Goal: Task Accomplishment & Management: Use online tool/utility

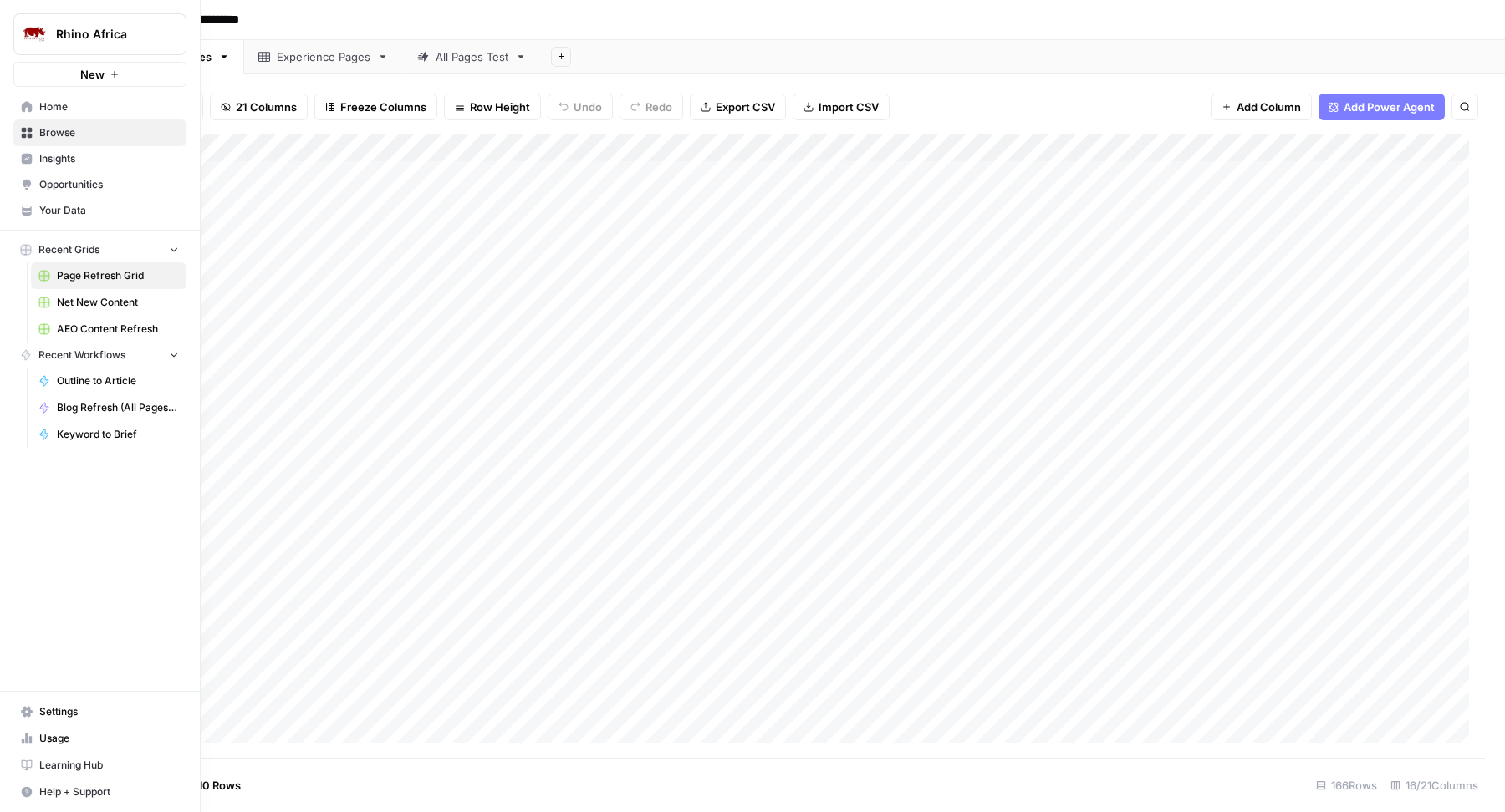
click at [102, 301] on span "Net New Content" at bounding box center [117, 302] width 122 height 15
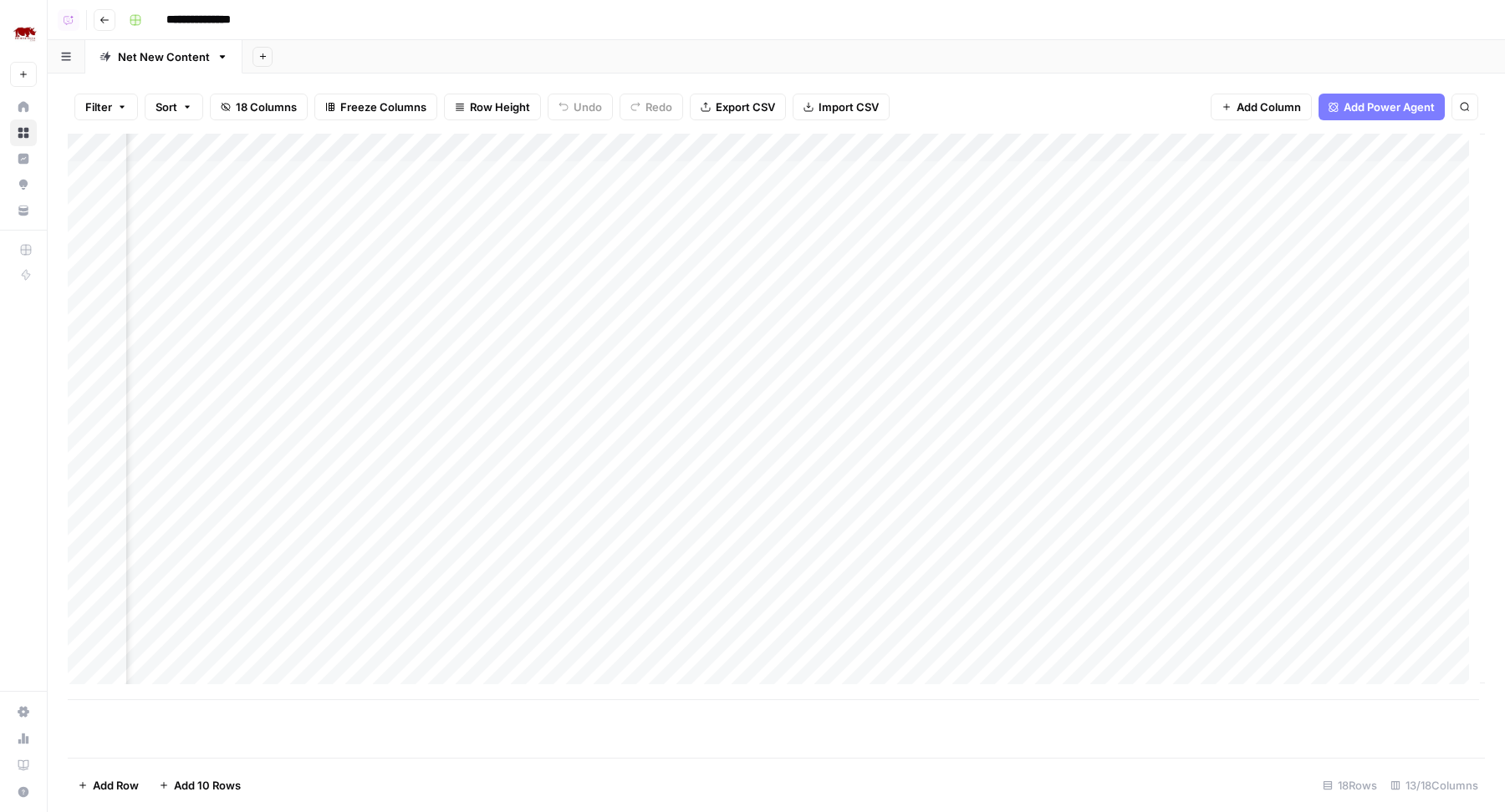
scroll to position [0, 1016]
click at [1060, 173] on div "Add Column" at bounding box center [775, 416] width 1417 height 566
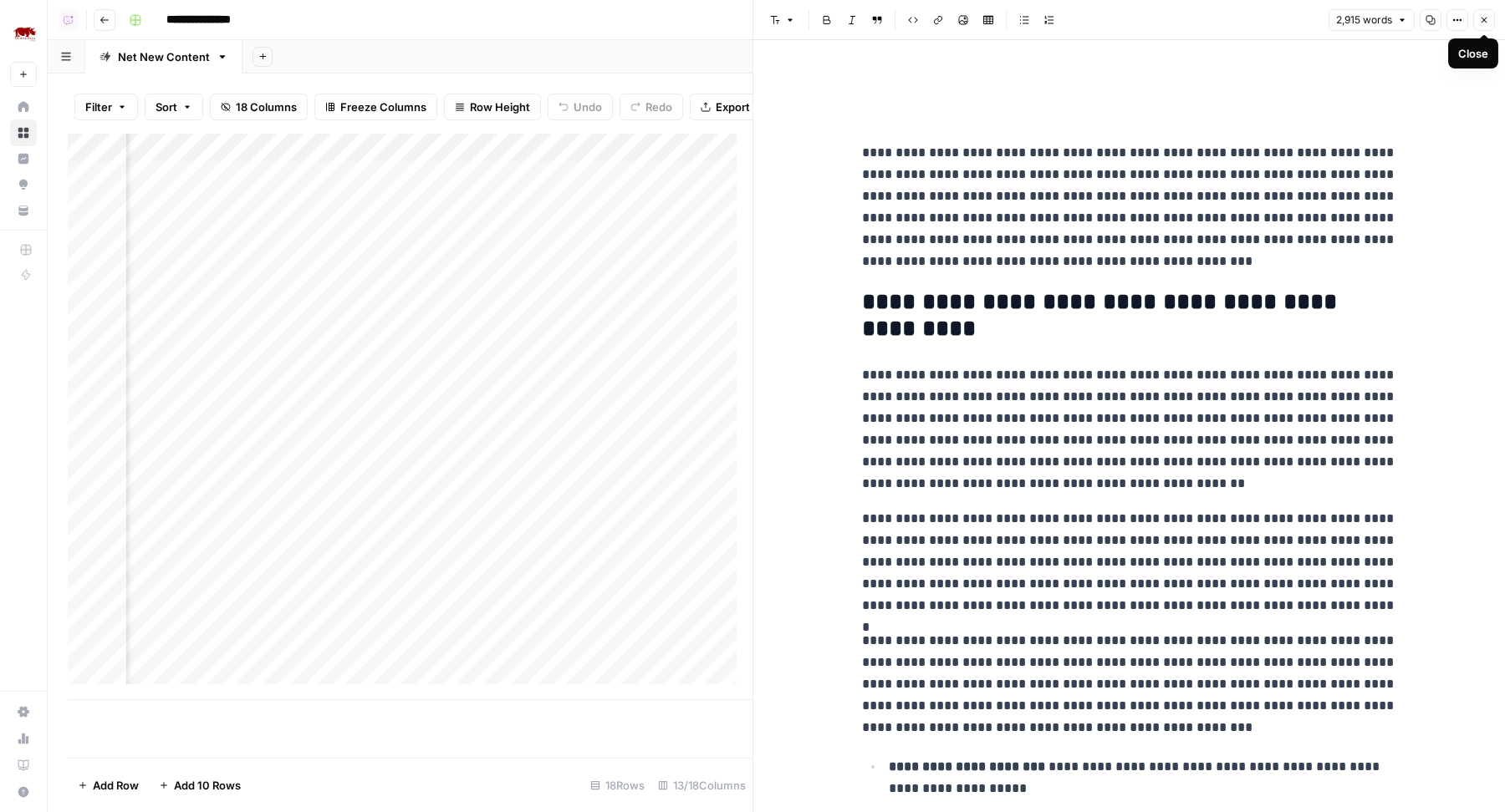
click at [1485, 17] on icon "button" at bounding box center [1484, 19] width 10 height 10
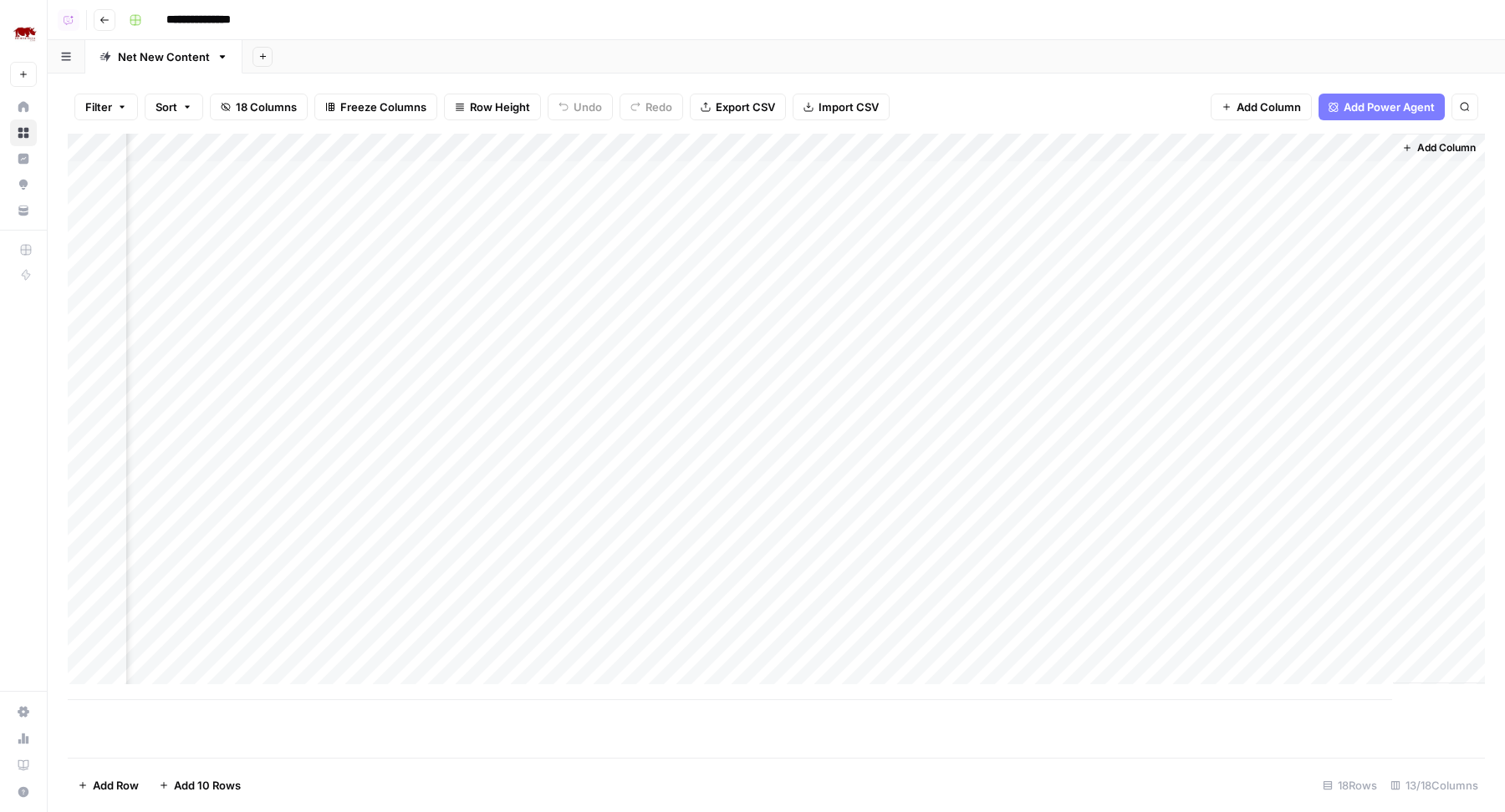
scroll to position [0, 996]
click at [1420, 145] on span "Add Column" at bounding box center [1449, 147] width 59 height 15
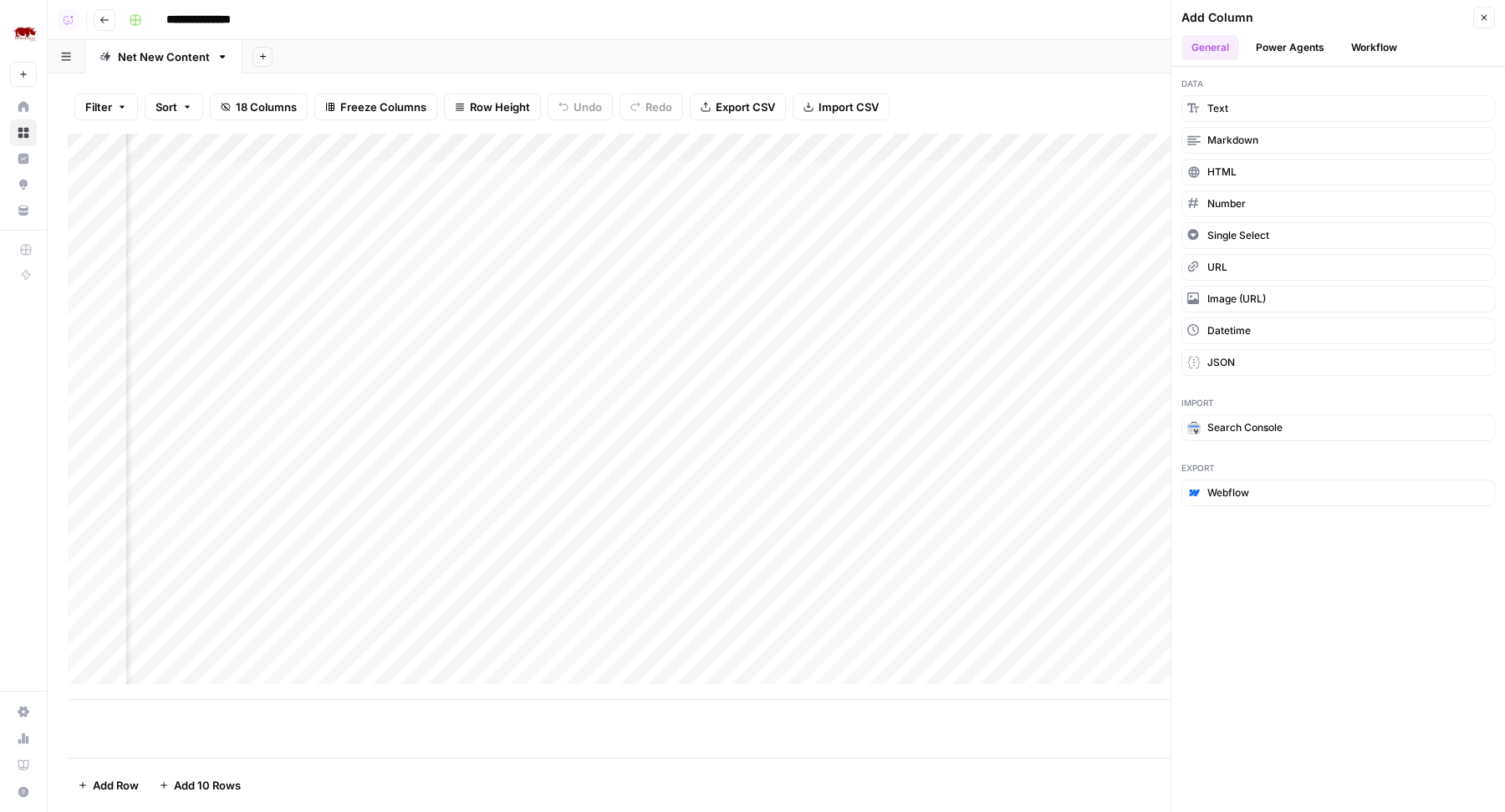
click at [1373, 44] on button "Workflow" at bounding box center [1374, 48] width 66 height 25
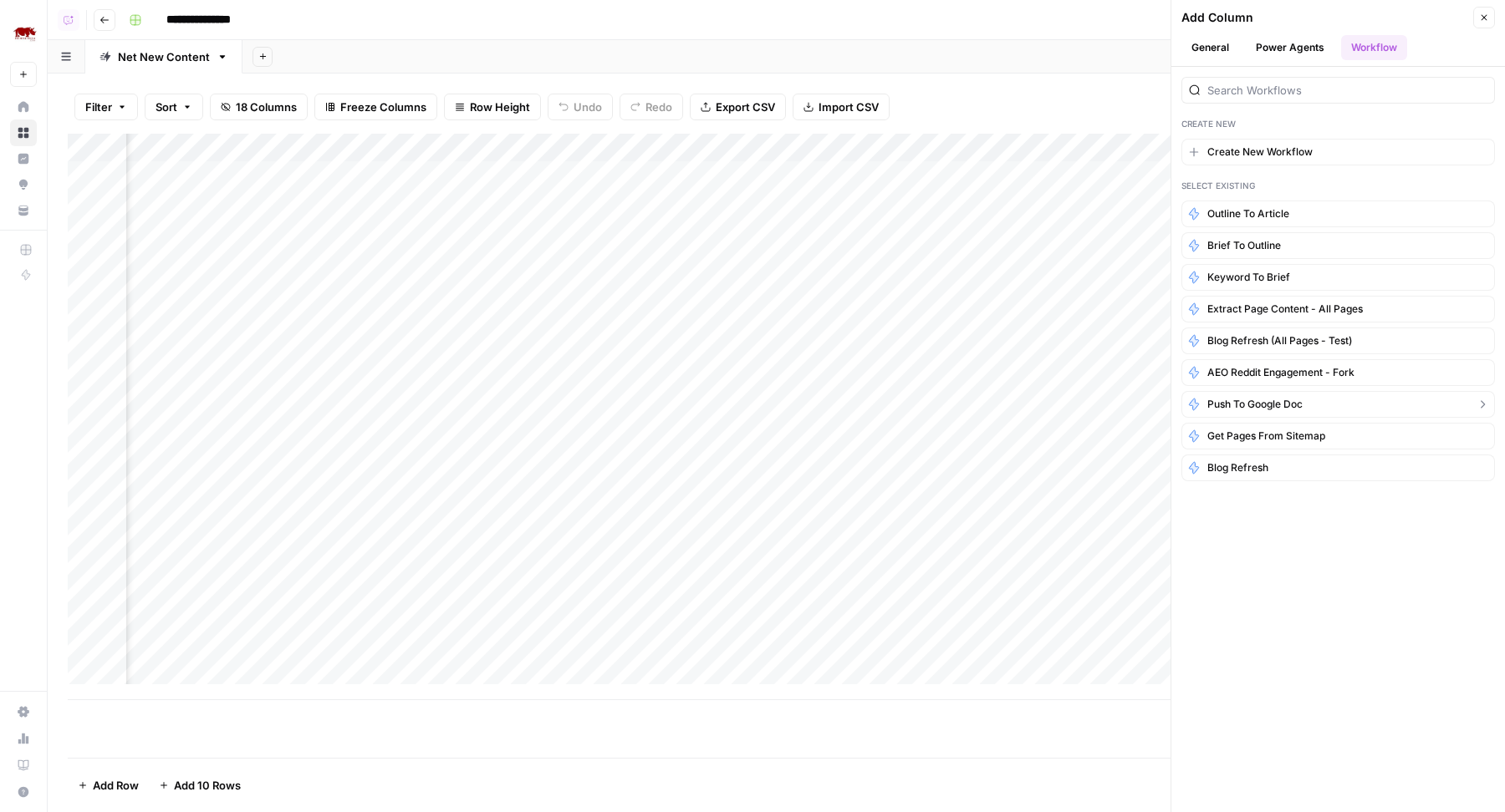
click at [1271, 397] on span "Push to Google Doc" at bounding box center [1255, 404] width 96 height 15
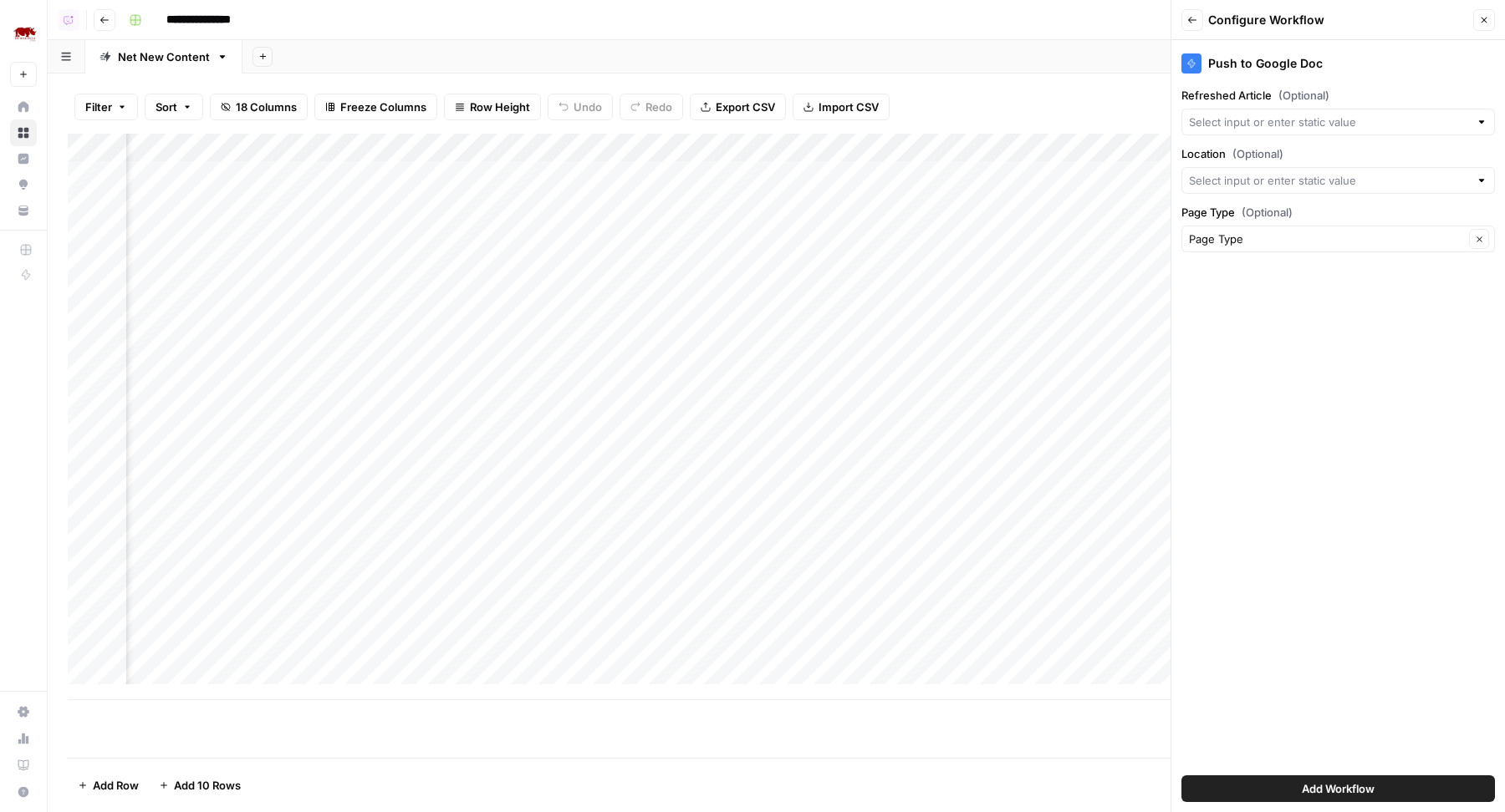
click at [1279, 130] on div at bounding box center [1337, 121] width 313 height 26
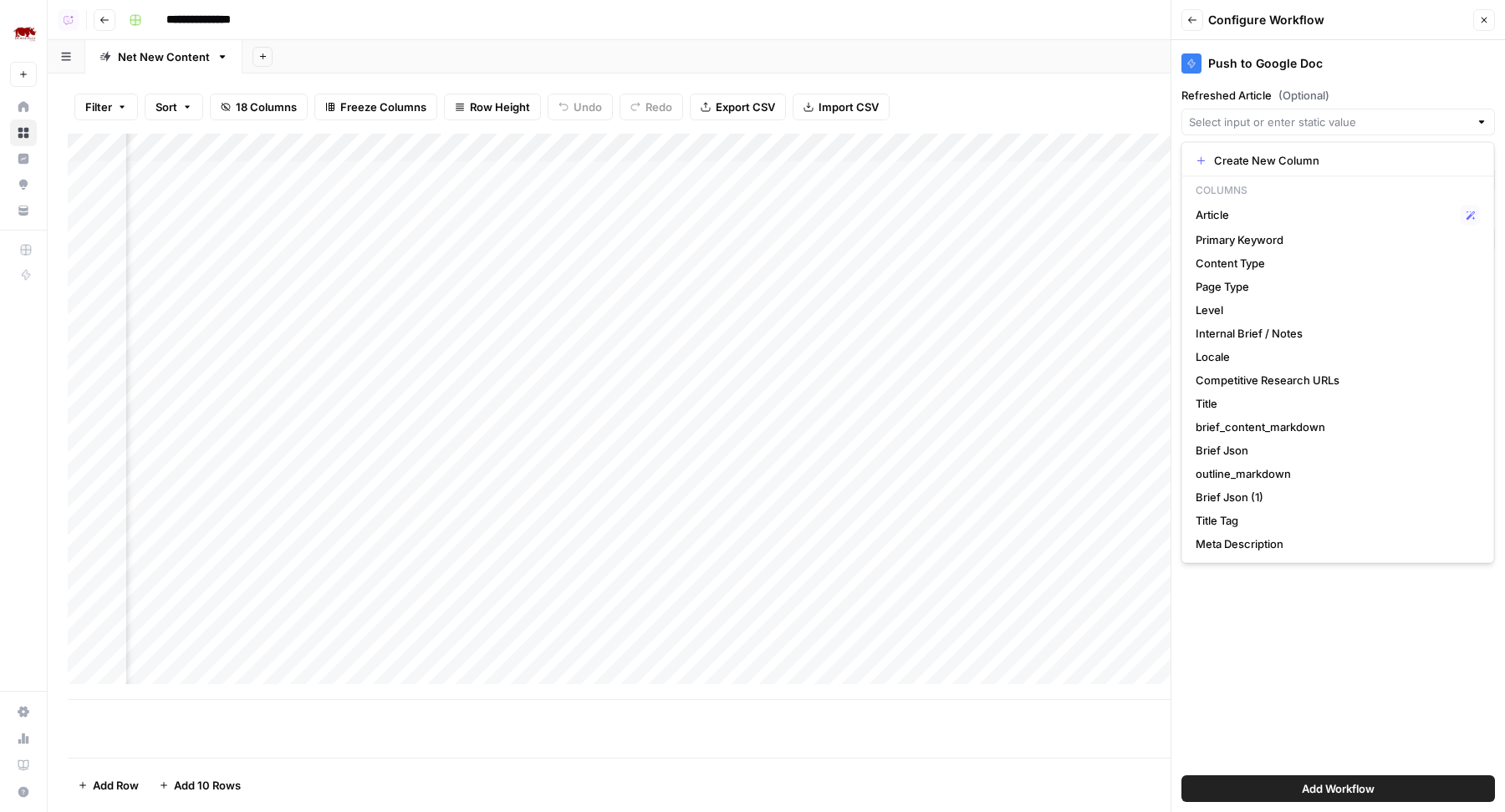
click at [1366, 79] on div "Push to Google Doc Refreshed Article (Optional) Location (Optional) Page Type (…" at bounding box center [1338, 426] width 334 height 772
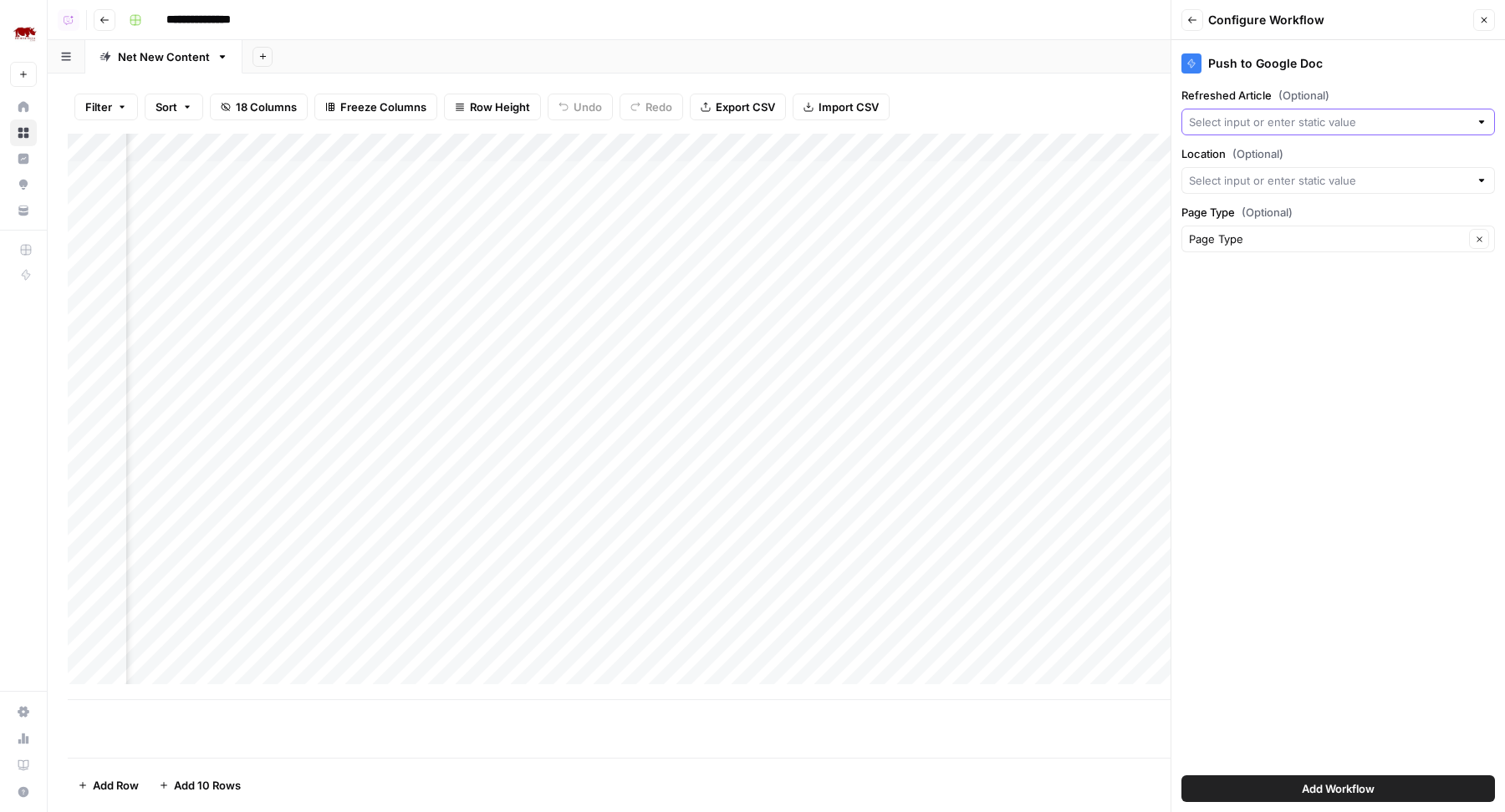
click at [1282, 122] on input "Refreshed Article (Optional)" at bounding box center [1328, 122] width 280 height 17
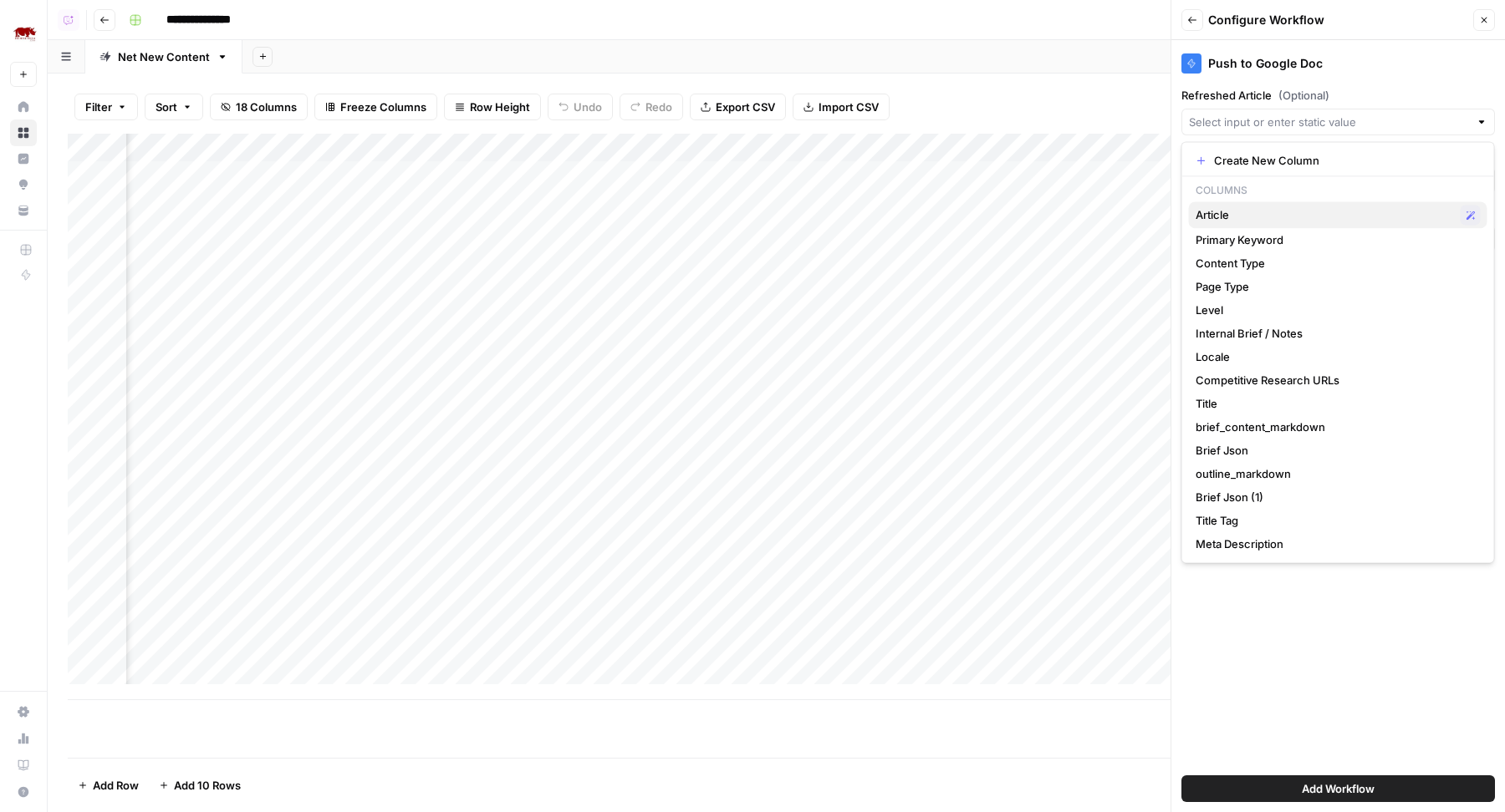
click at [1253, 218] on span "Article" at bounding box center [1325, 214] width 258 height 17
type input "Article"
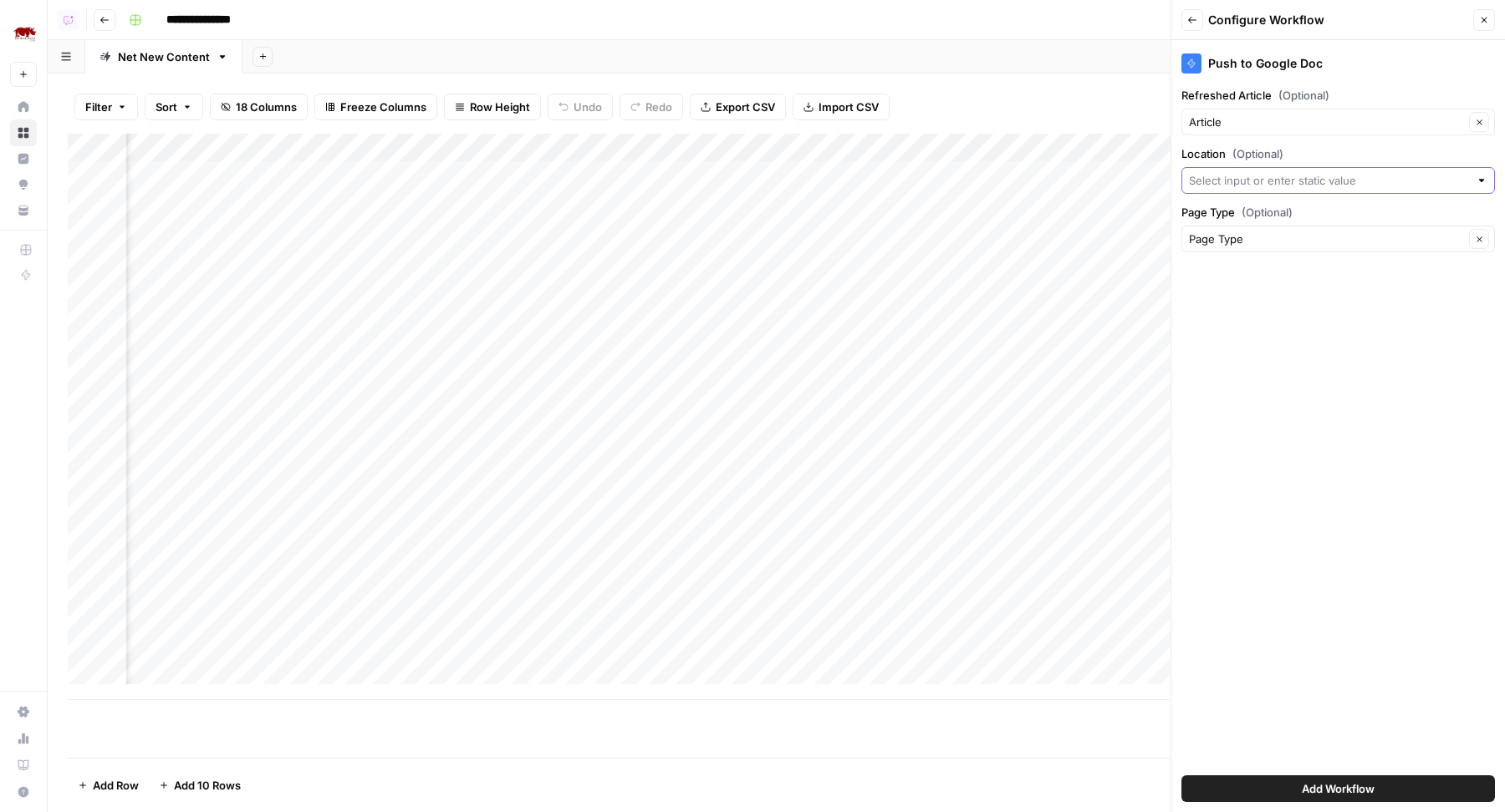
click at [1243, 175] on input "Location (Optional)" at bounding box center [1328, 180] width 280 height 17
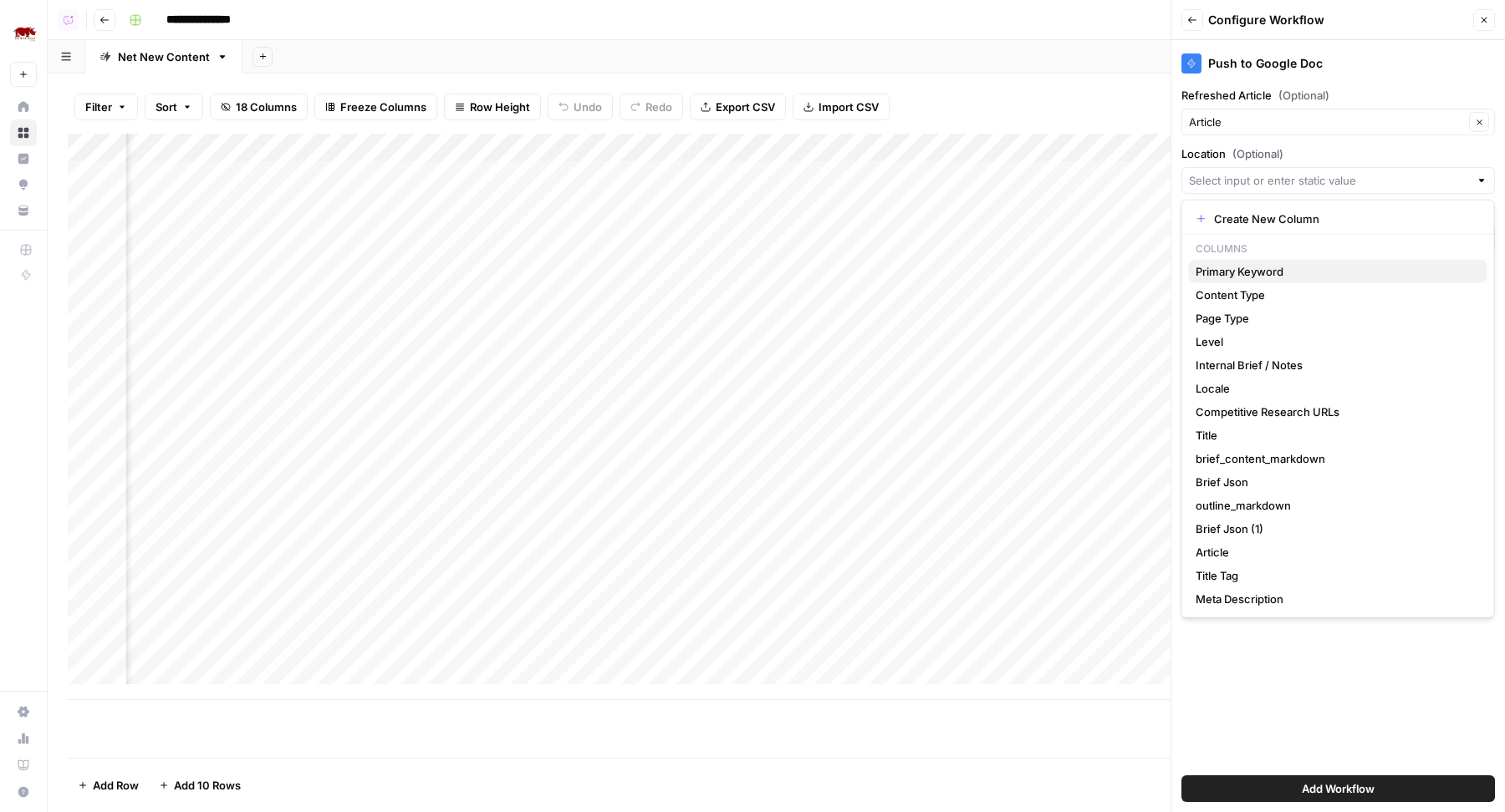
click at [1231, 263] on span "Primary Keyword" at bounding box center [1334, 271] width 278 height 17
type input "Primary Keyword"
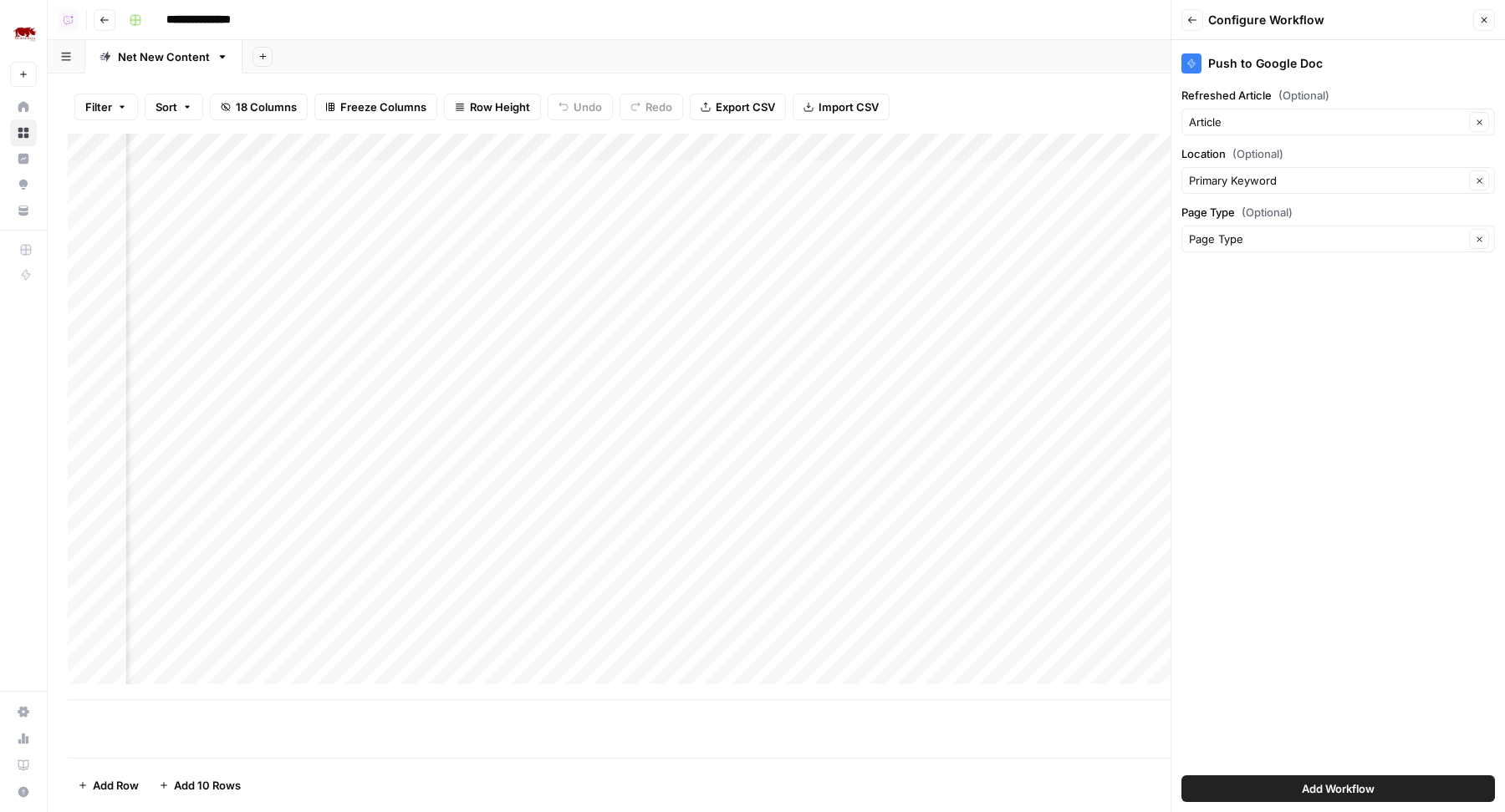
click at [1273, 787] on button "Add Workflow" at bounding box center [1337, 788] width 313 height 26
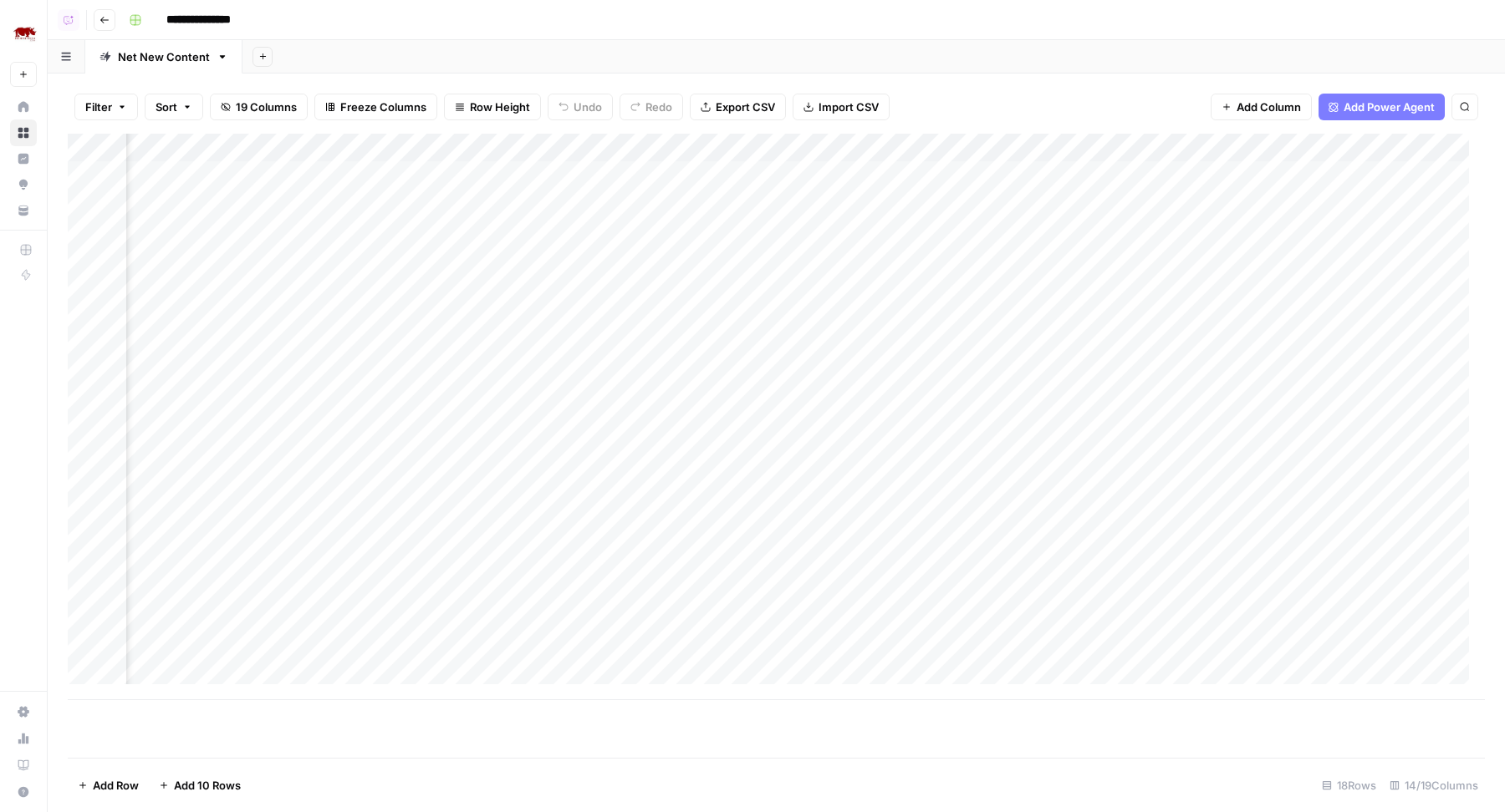
scroll to position [0, 485]
click at [814, 174] on div "Add Column" at bounding box center [775, 416] width 1417 height 566
click at [740, 139] on div "Add Column" at bounding box center [775, 416] width 1417 height 566
click at [914, 57] on div "Add Sheet" at bounding box center [874, 57] width 1262 height 33
click at [793, 178] on div "Add Column" at bounding box center [775, 416] width 1417 height 566
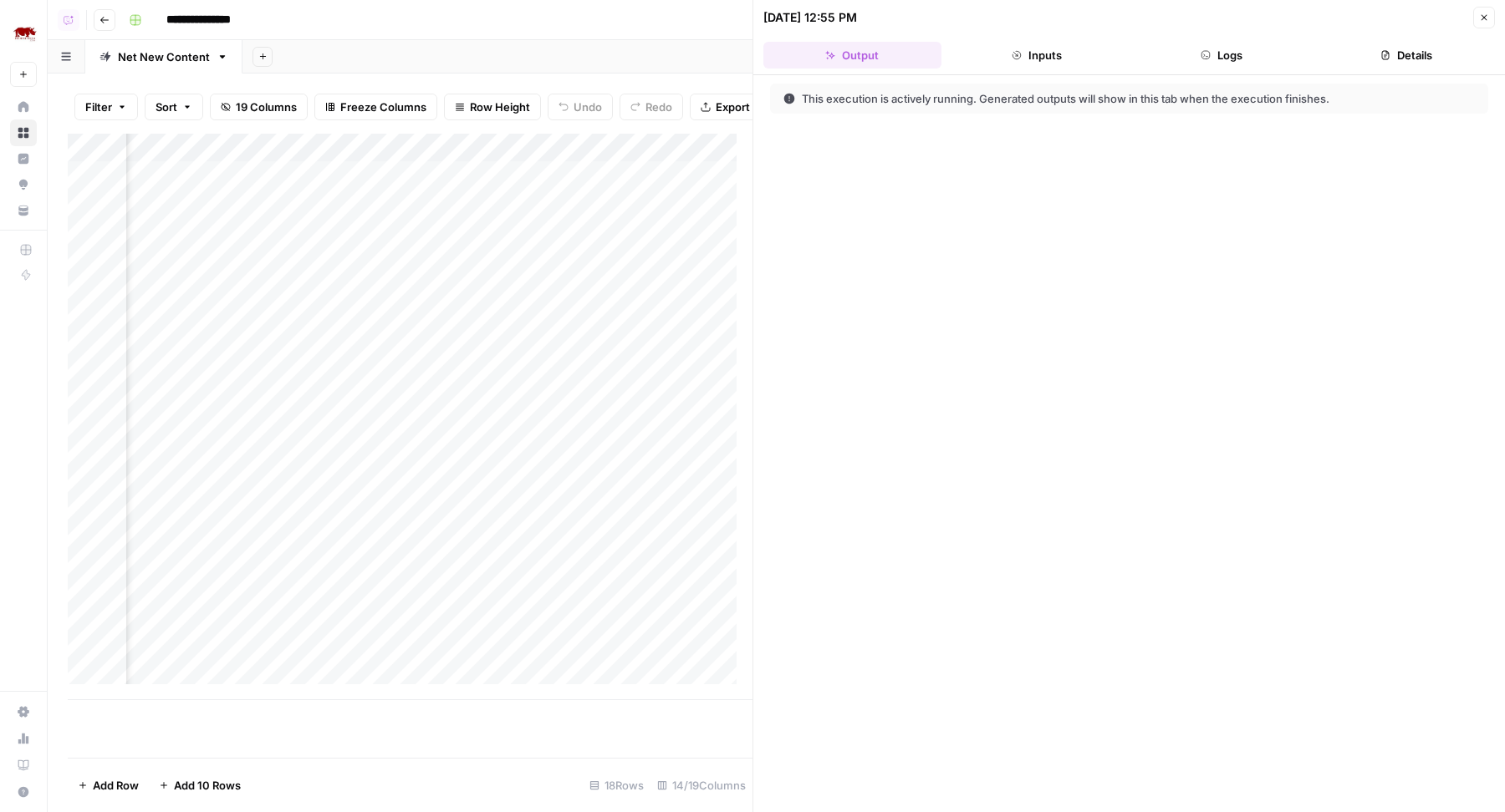
click at [1061, 59] on button "Inputs" at bounding box center [1037, 55] width 178 height 26
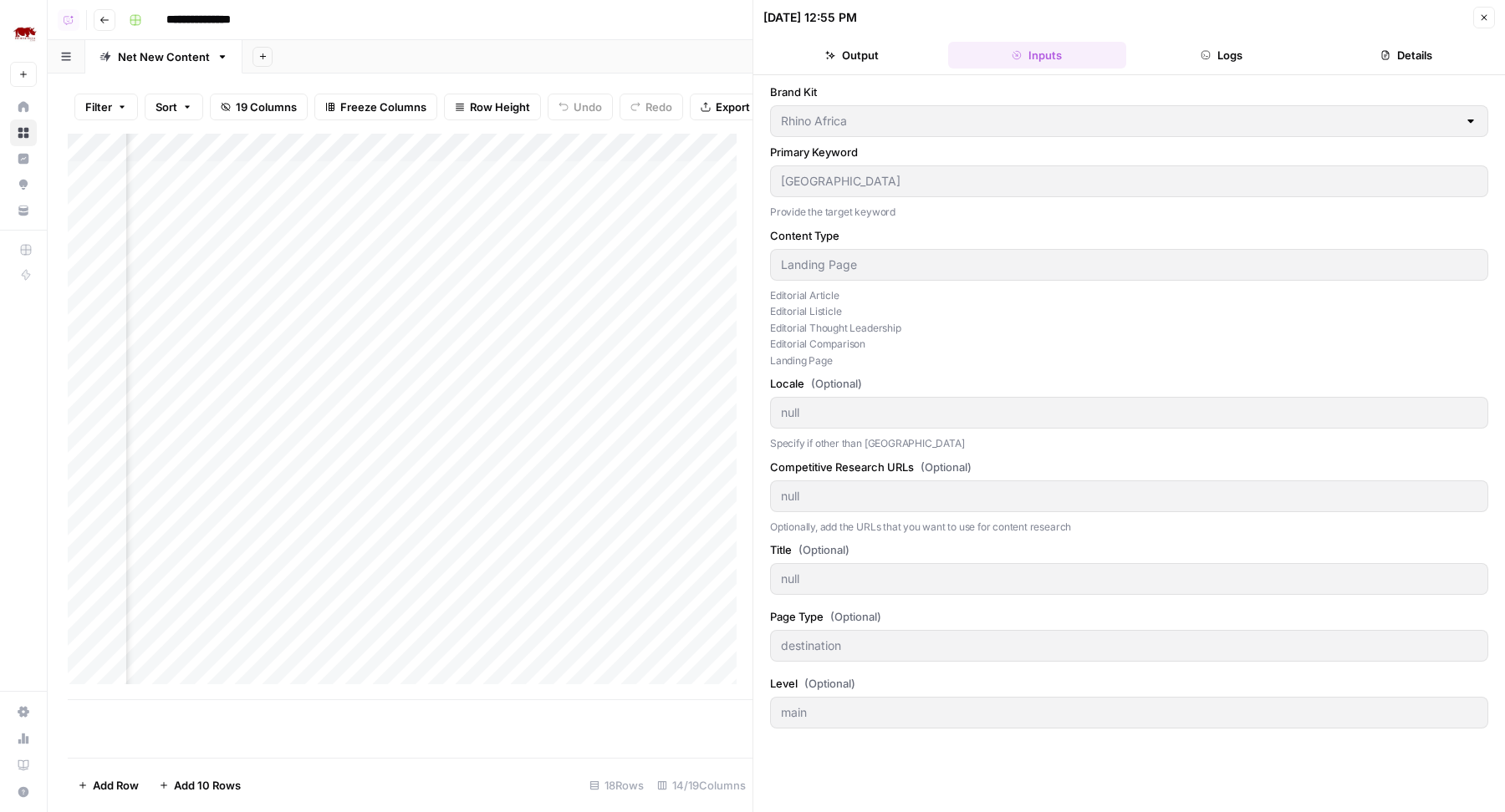
click at [1478, 11] on button "Close" at bounding box center [1484, 18] width 21 height 21
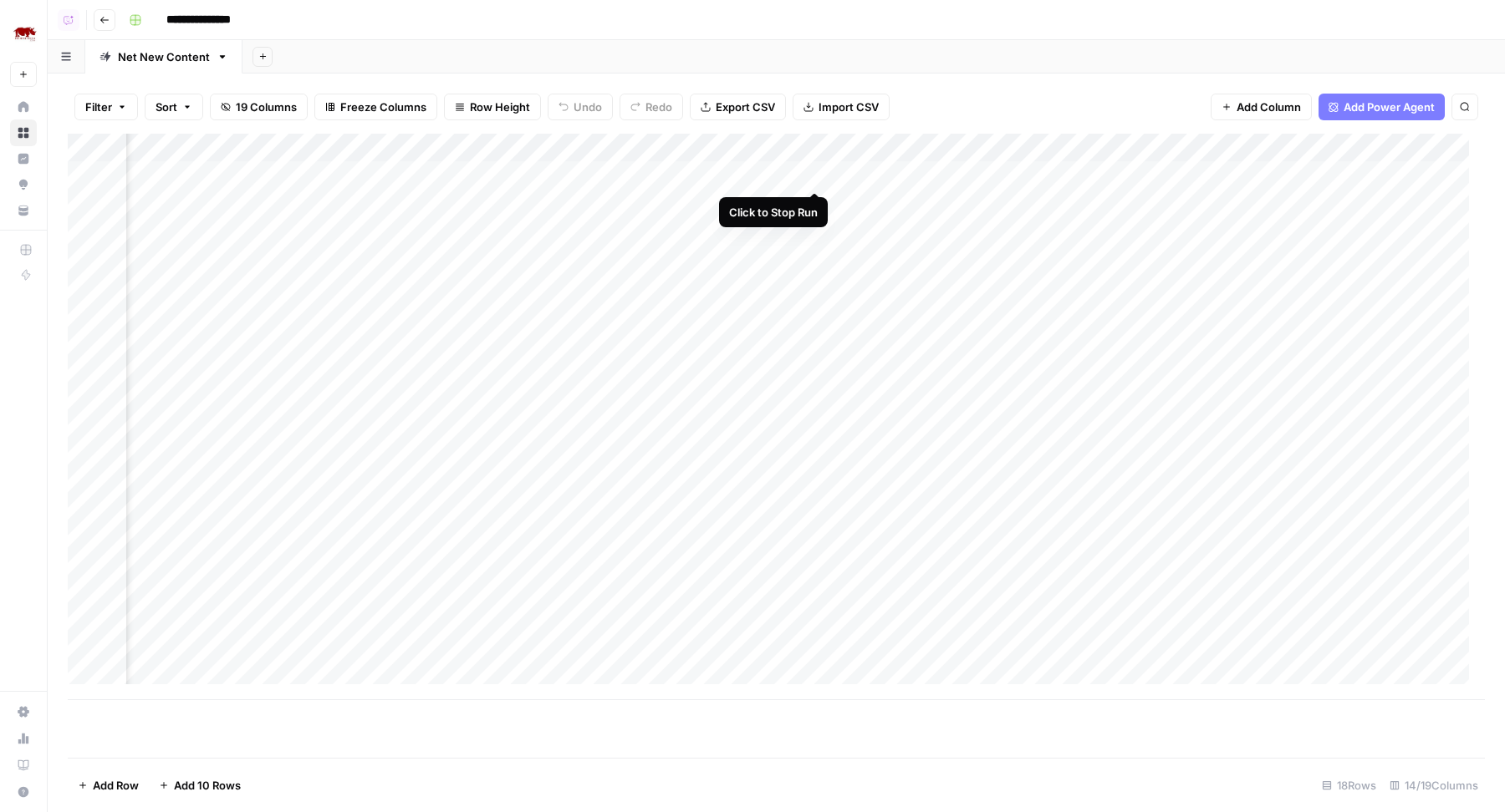
click at [812, 174] on div "Add Column" at bounding box center [775, 416] width 1417 height 566
click at [728, 153] on div "Add Column" at bounding box center [775, 416] width 1417 height 566
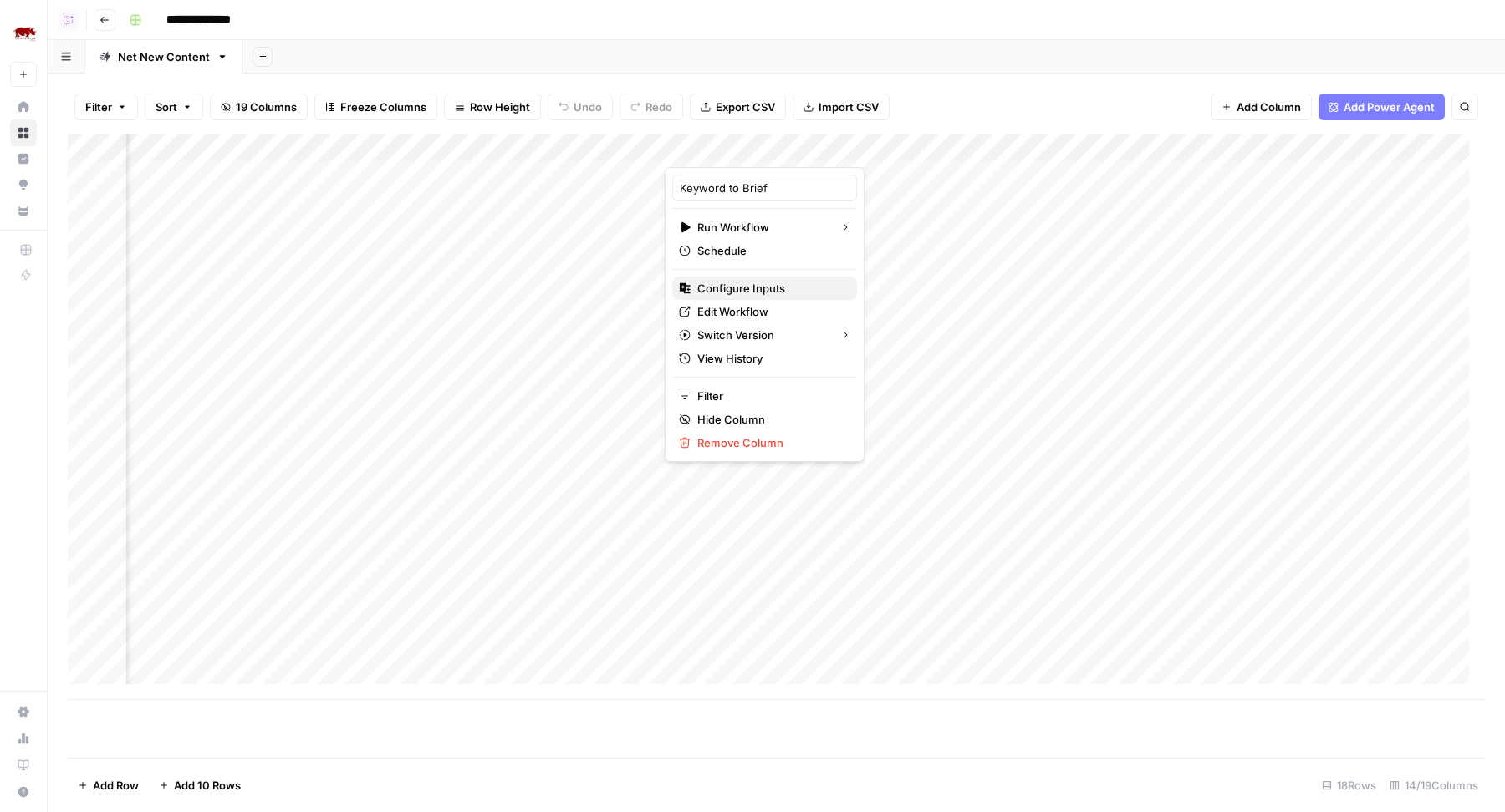
click at [755, 292] on span "Configure Inputs" at bounding box center [771, 288] width 146 height 17
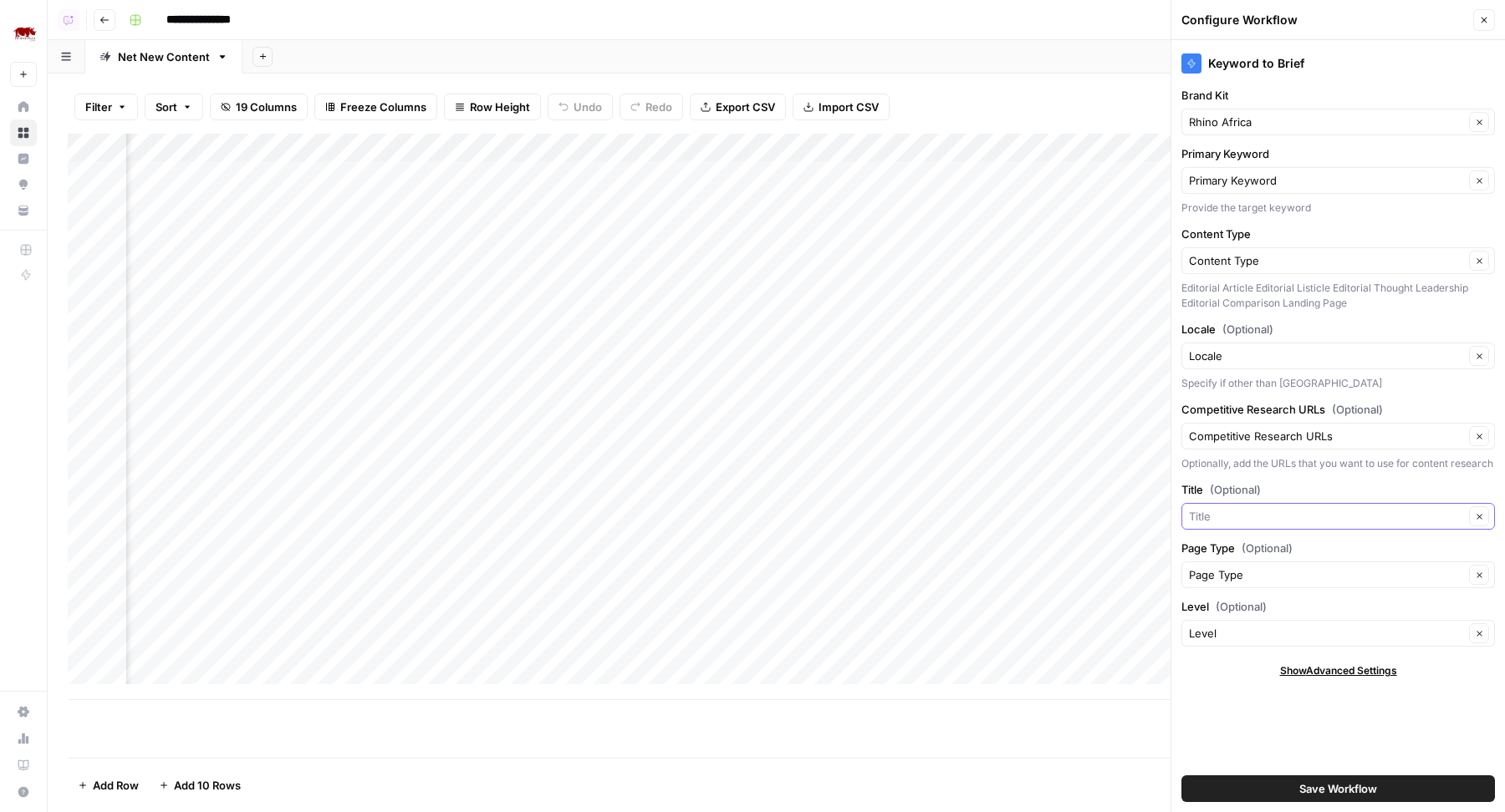
click at [1222, 524] on input "Title (Optional)" at bounding box center [1327, 516] width 275 height 17
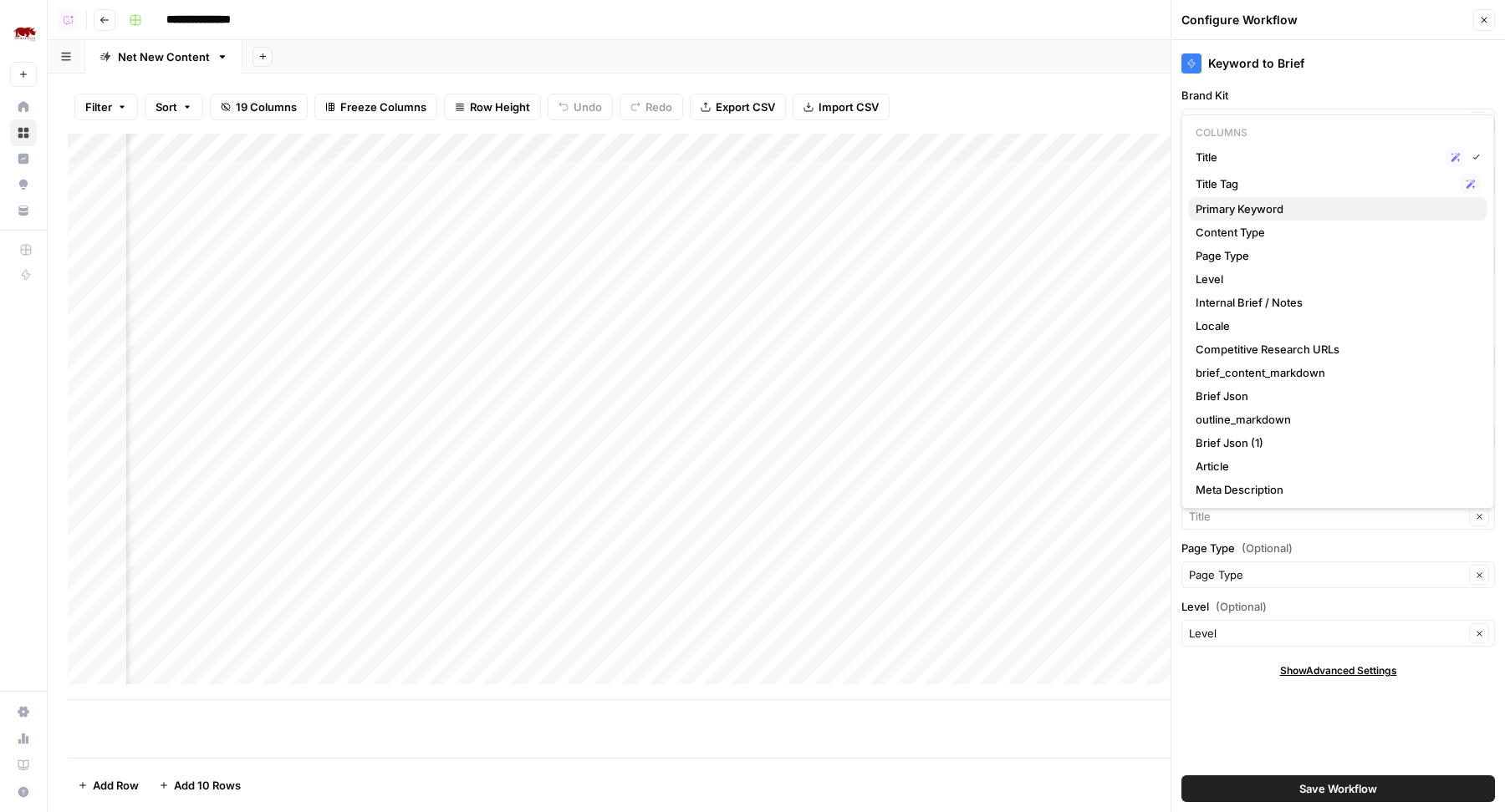
click at [1315, 214] on span "Primary Keyword" at bounding box center [1334, 209] width 278 height 17
type input "Primary Keyword"
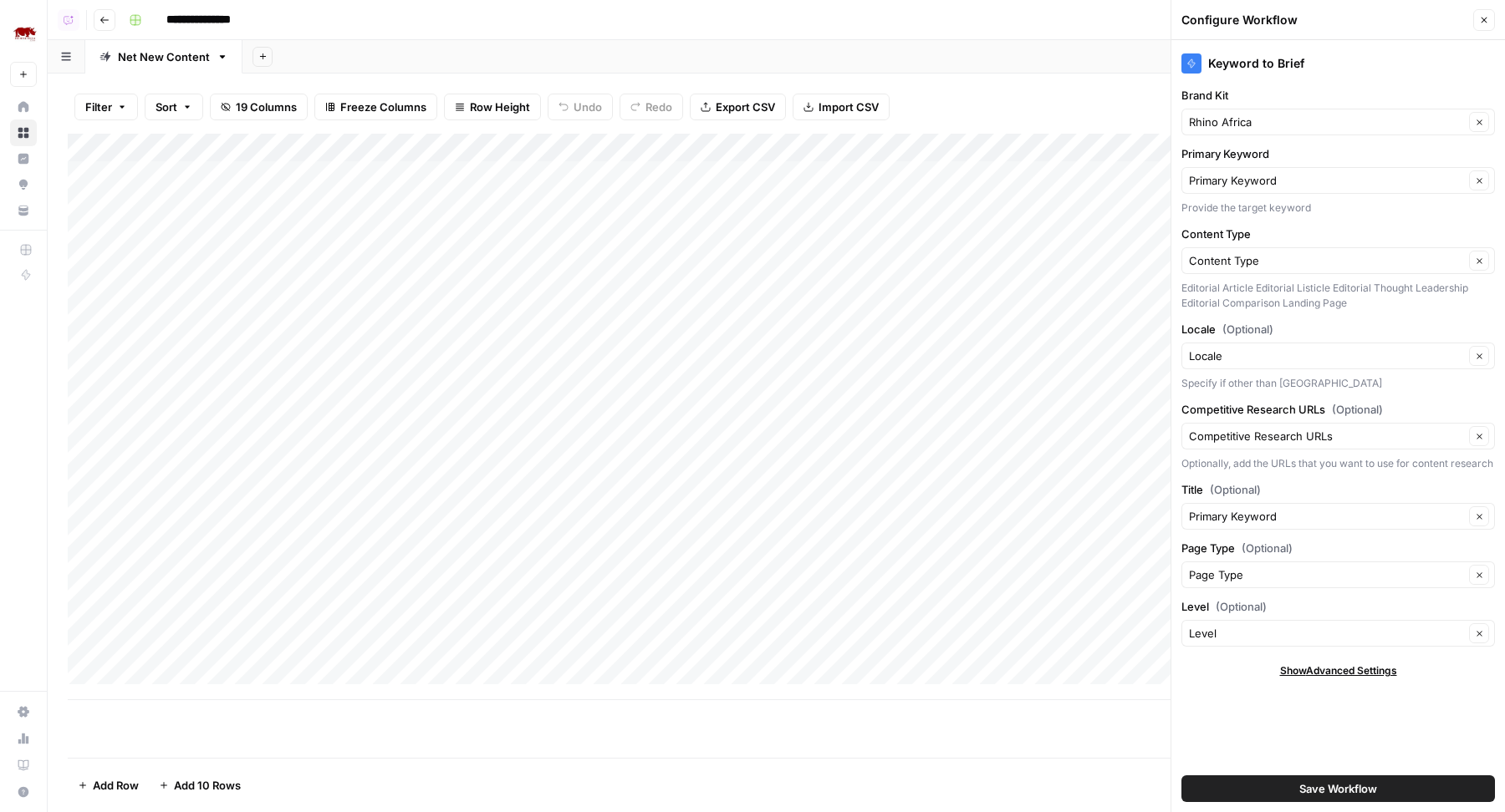
click at [1389, 787] on button "Save Workflow" at bounding box center [1337, 788] width 313 height 26
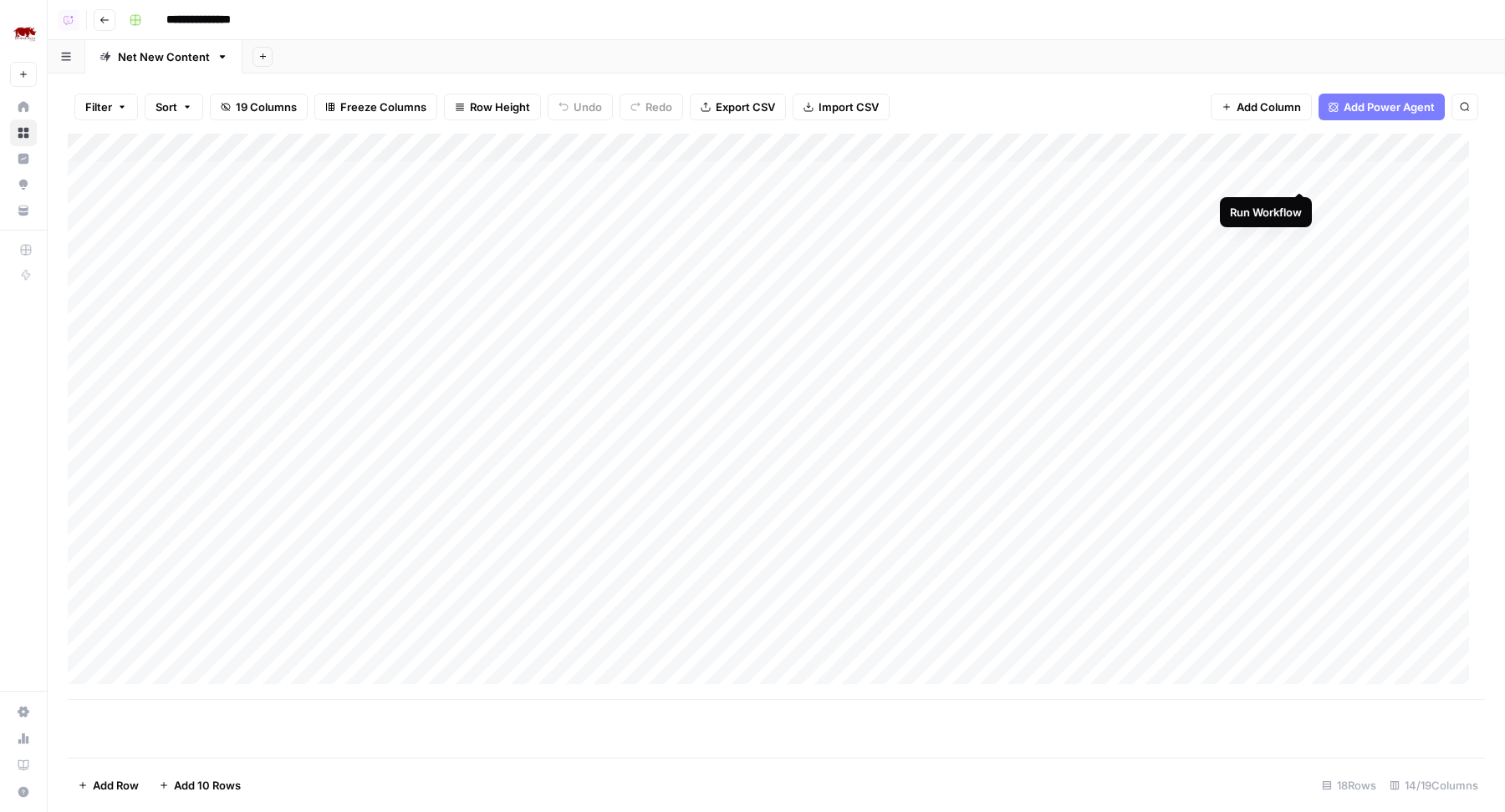
click at [1295, 174] on div "Add Column" at bounding box center [775, 416] width 1417 height 566
click at [1277, 174] on div "Add Column" at bounding box center [775, 416] width 1417 height 566
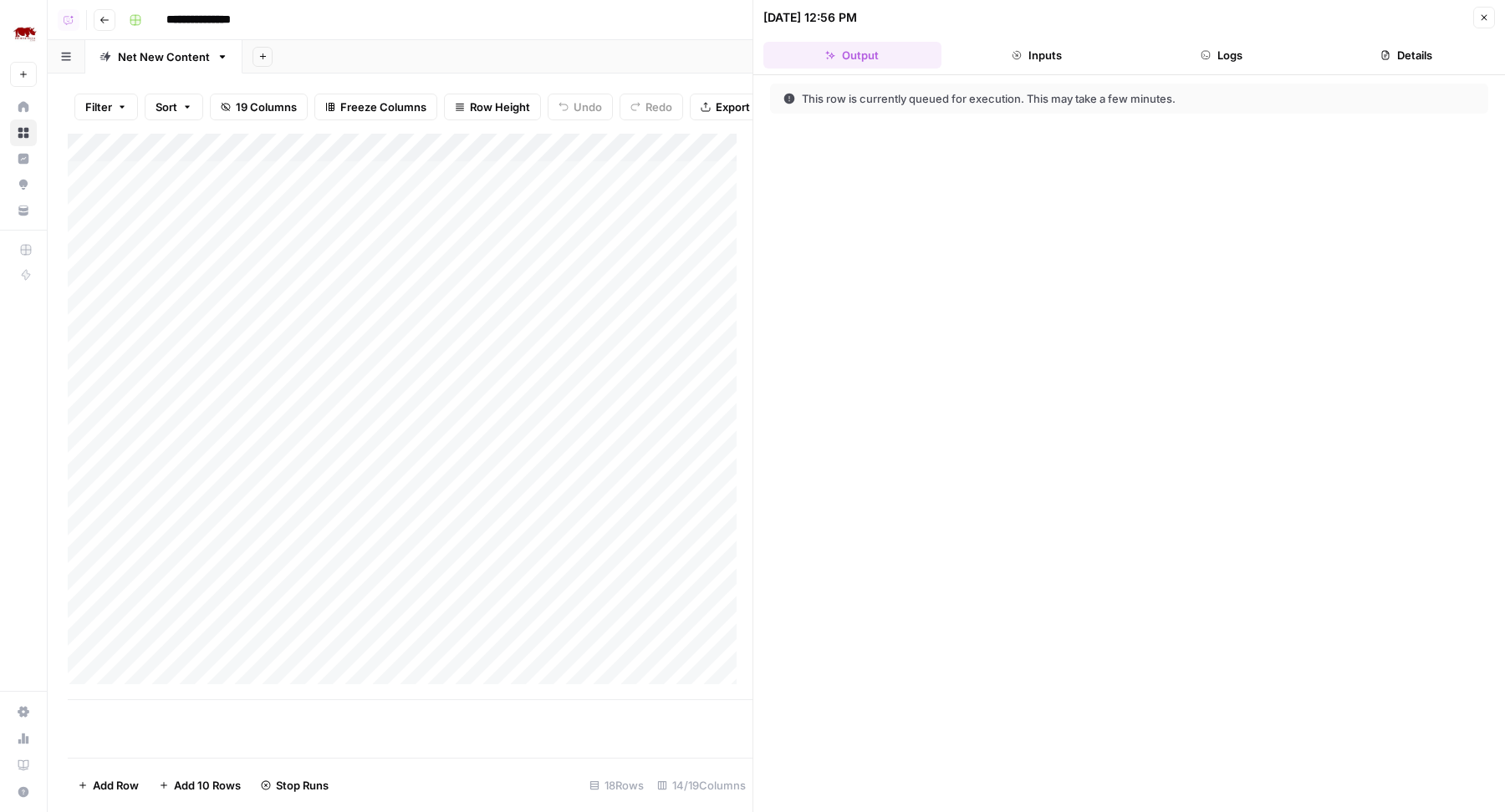
click at [1005, 56] on button "Inputs" at bounding box center [1037, 55] width 178 height 26
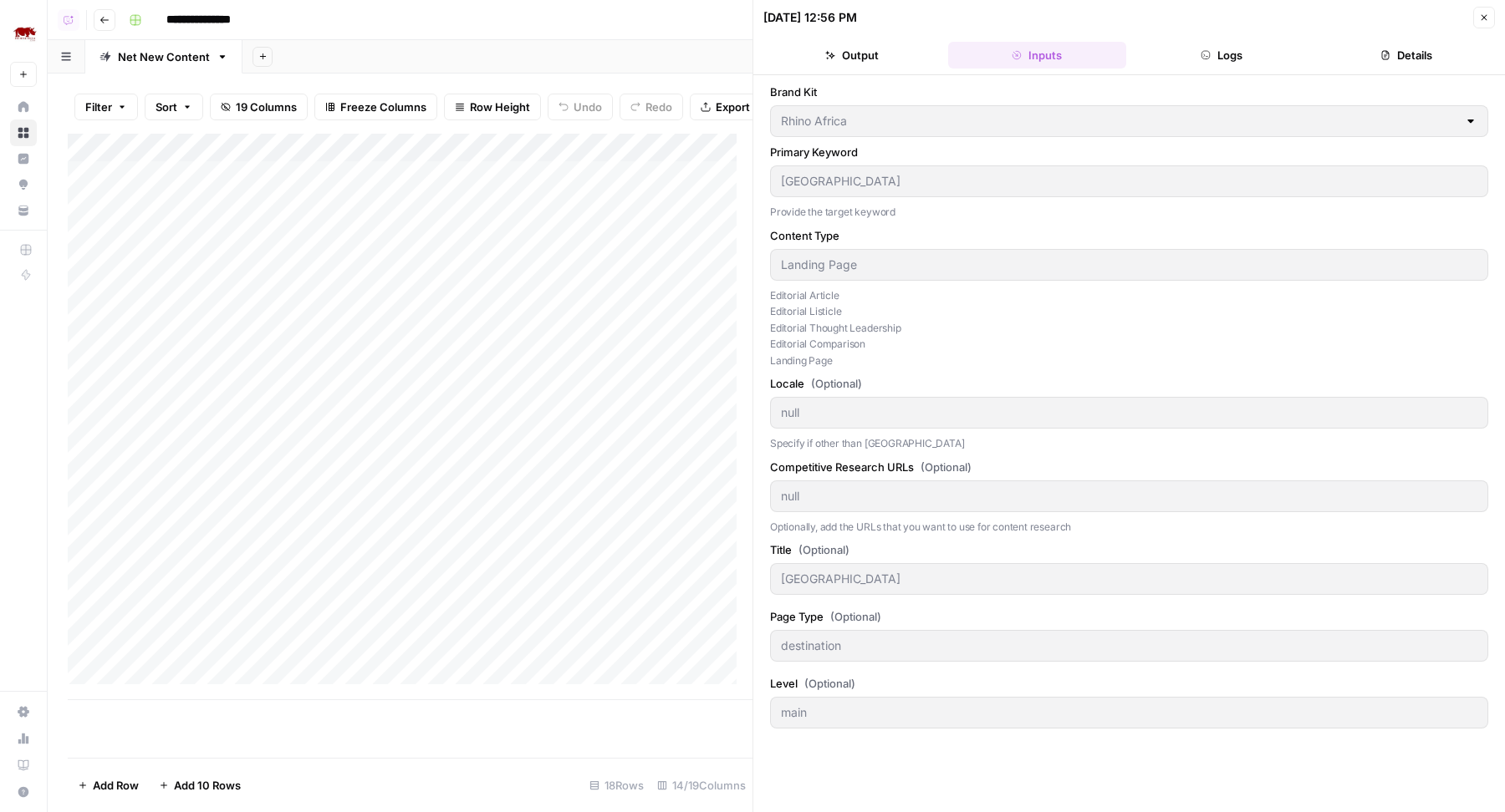
click at [1481, 19] on icon "button" at bounding box center [1484, 18] width 10 height 10
type input "null"
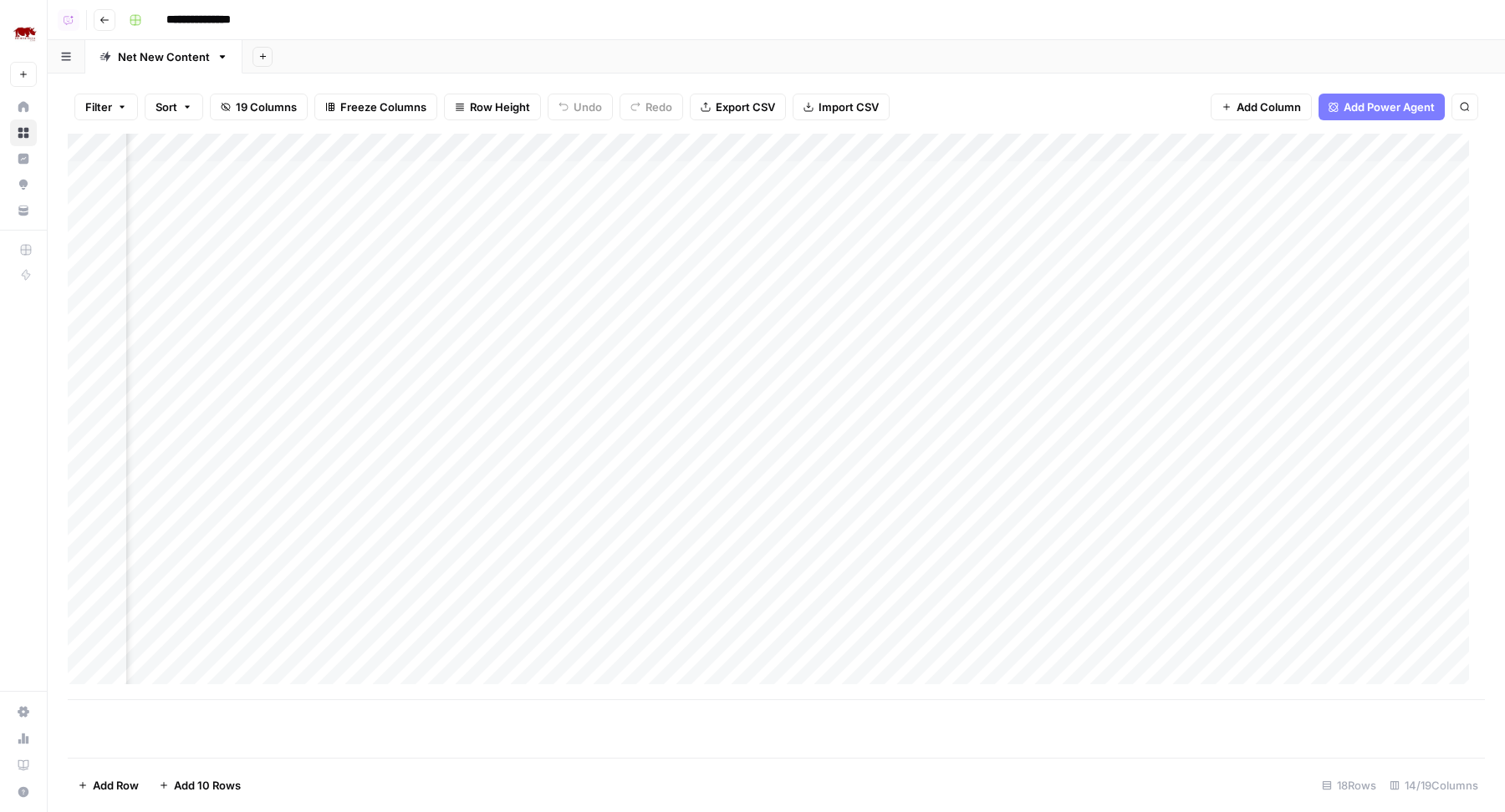
scroll to position [0, 439]
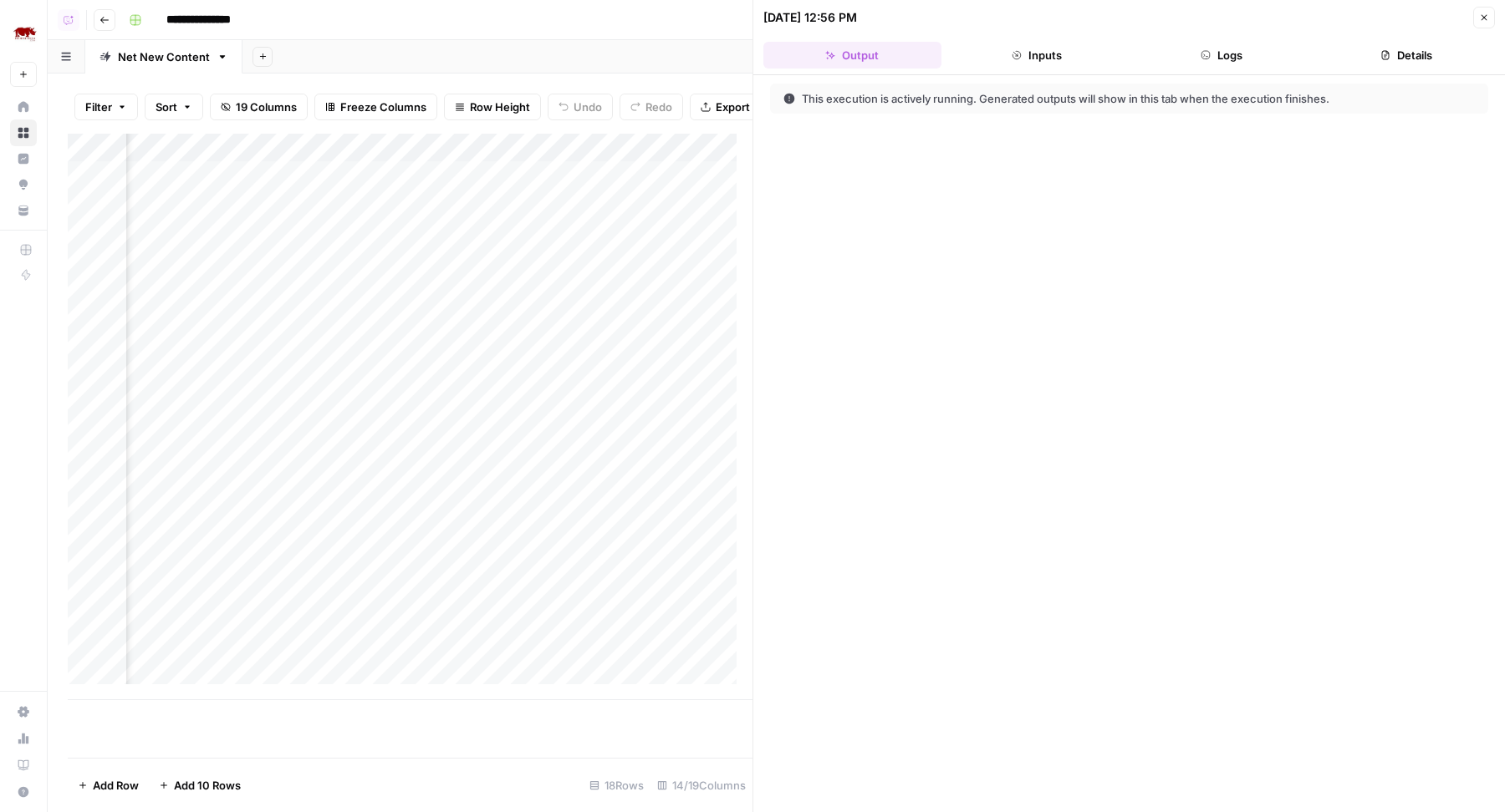
click at [1215, 42] on button "Logs" at bounding box center [1222, 55] width 178 height 26
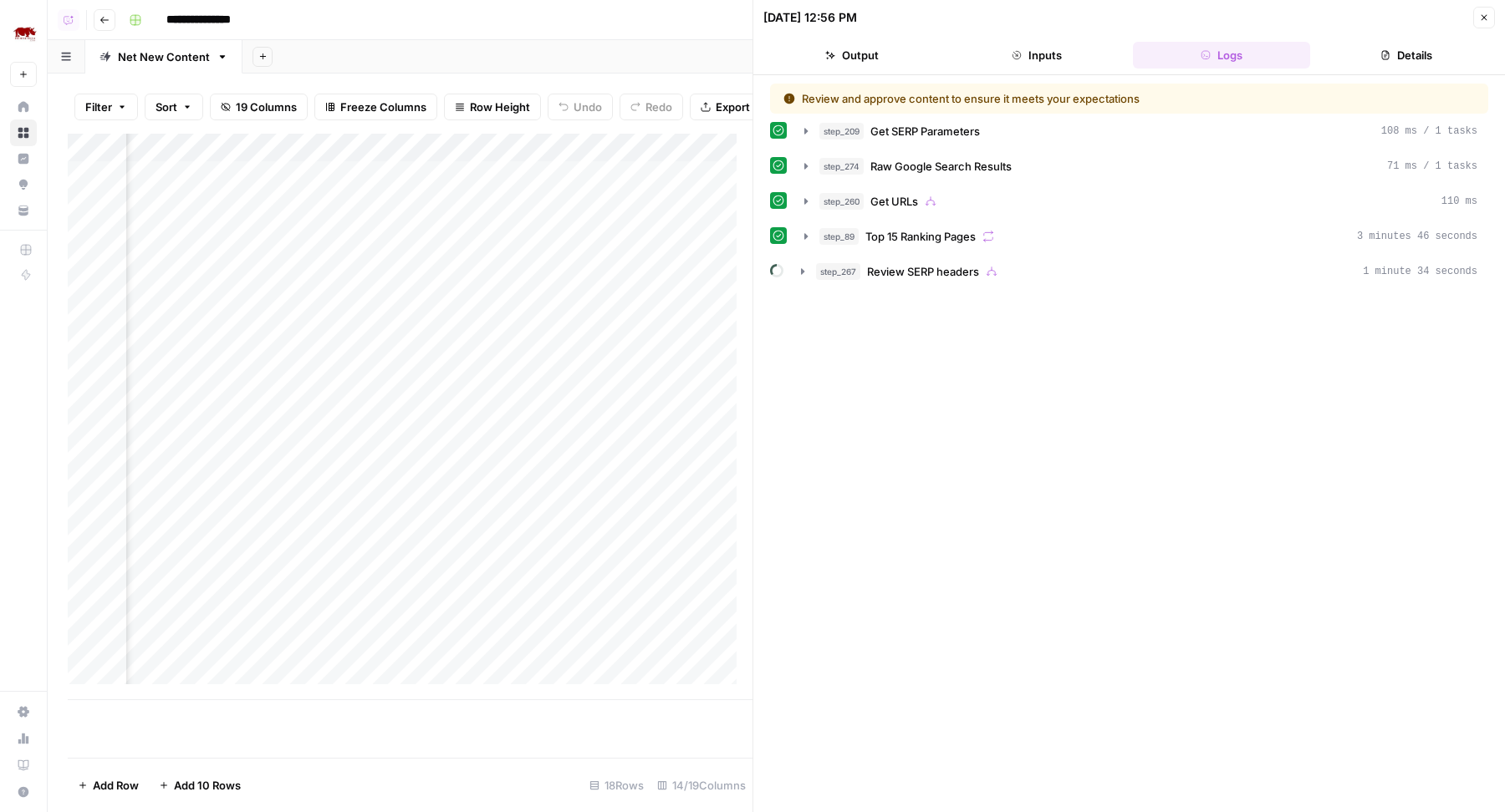
click at [876, 44] on button "Output" at bounding box center [852, 55] width 178 height 26
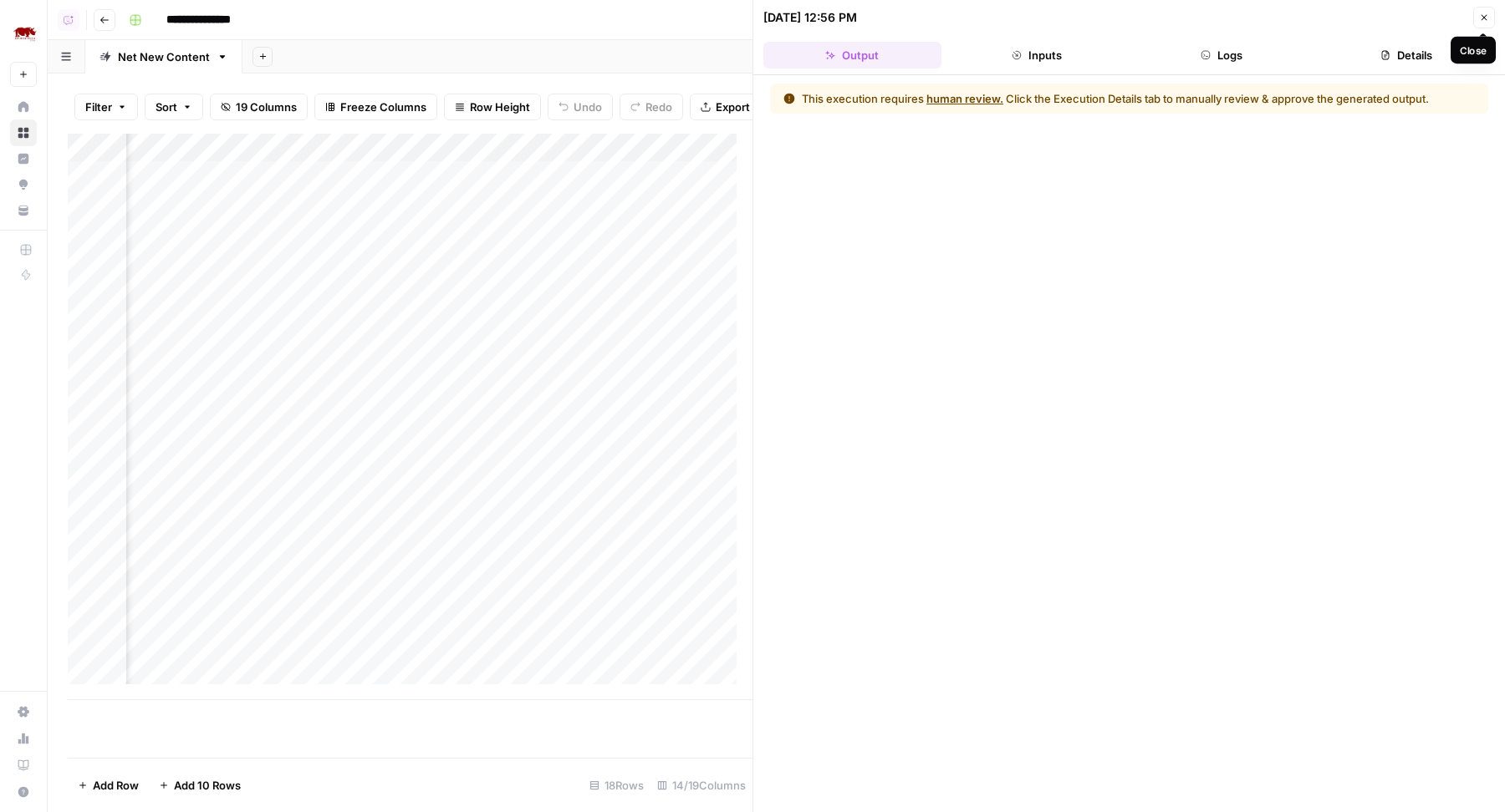
click at [1485, 15] on icon "button" at bounding box center [1484, 18] width 10 height 10
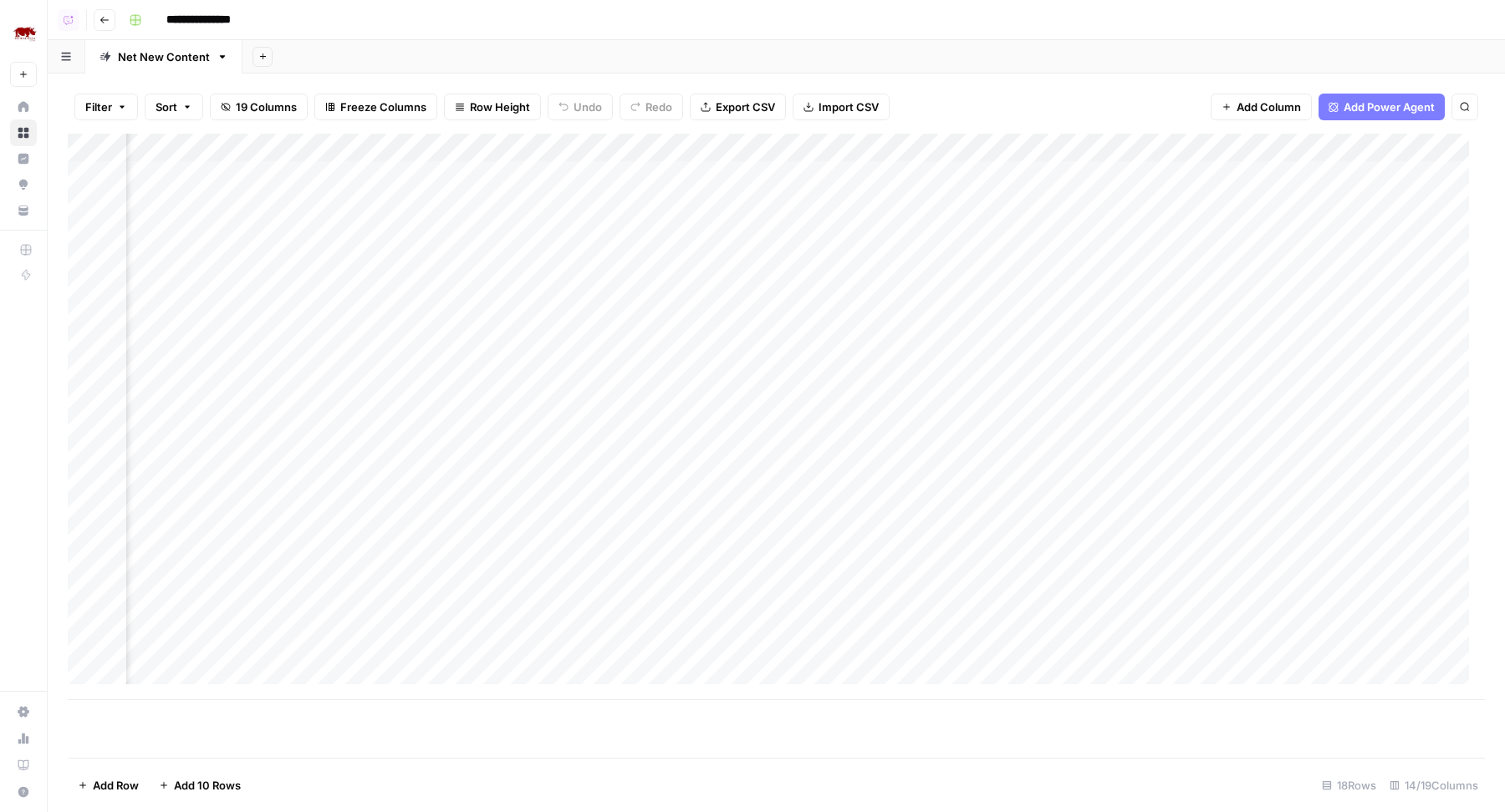
click at [863, 173] on div "Add Column" at bounding box center [775, 416] width 1417 height 566
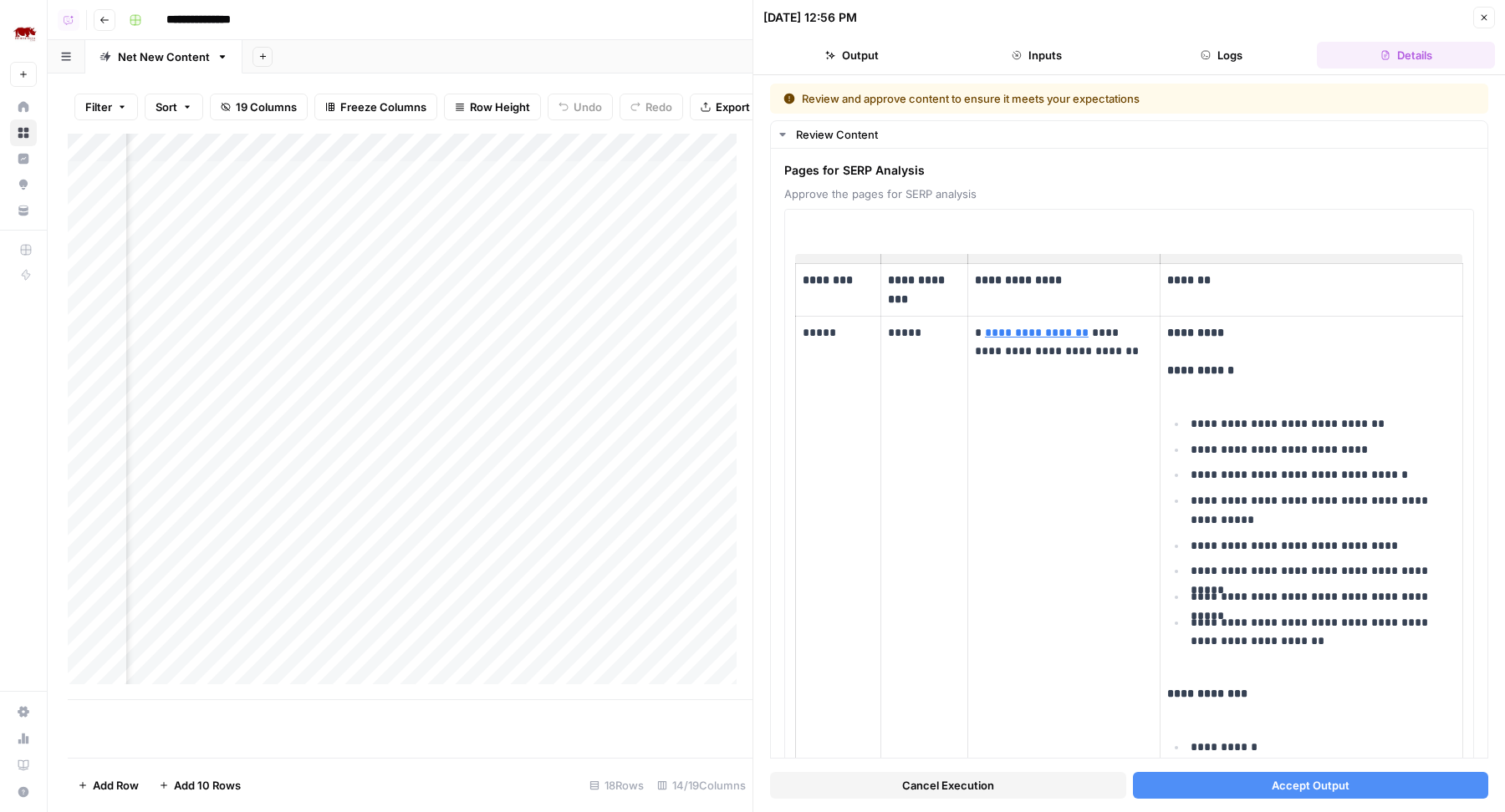
click at [1165, 793] on button "Accept Output" at bounding box center [1311, 785] width 356 height 26
